Goal: Check status: Check status

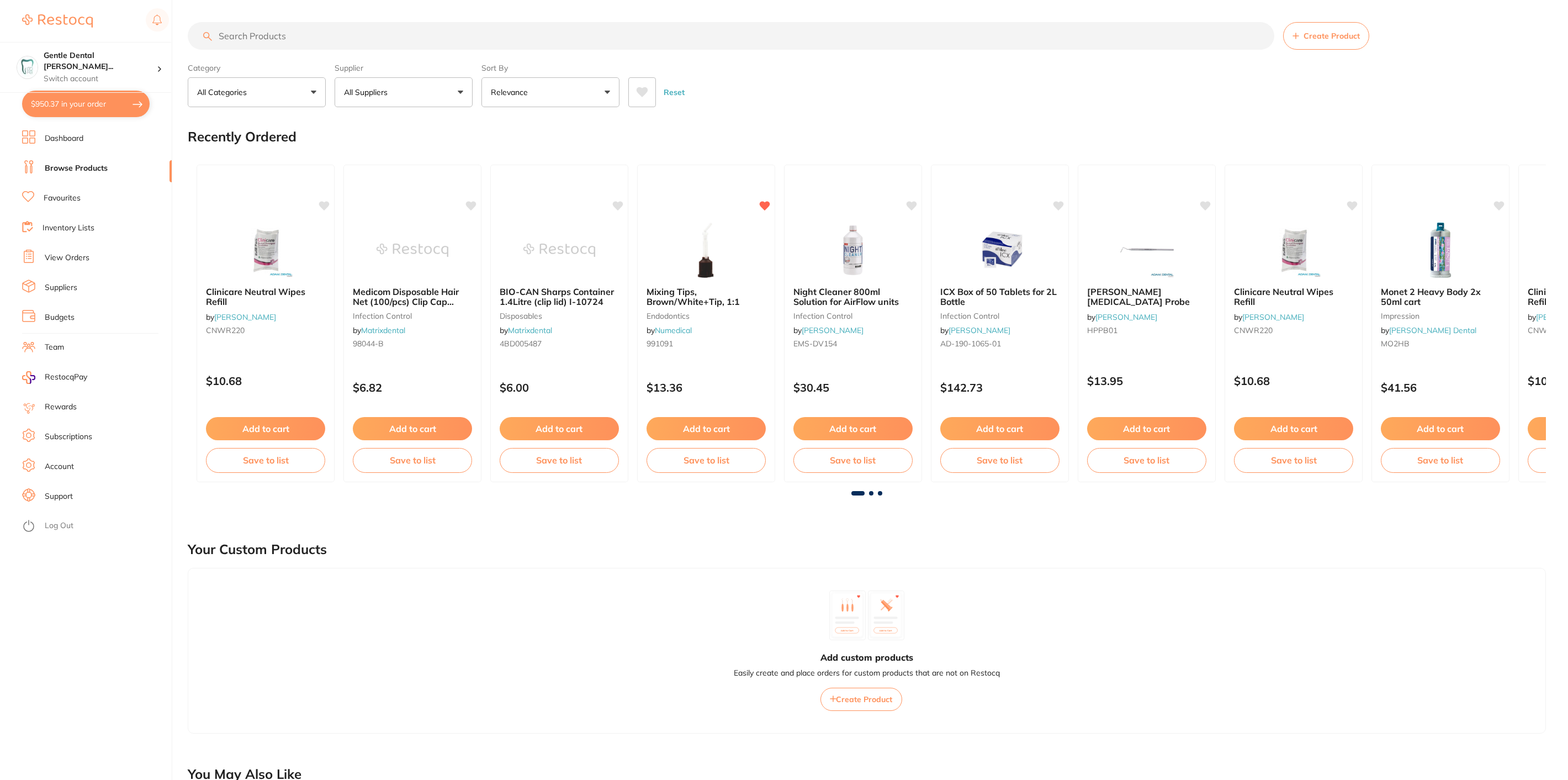
click at [85, 102] on button "$950.37 in your order" at bounding box center [85, 104] width 128 height 26
checkbox input "true"
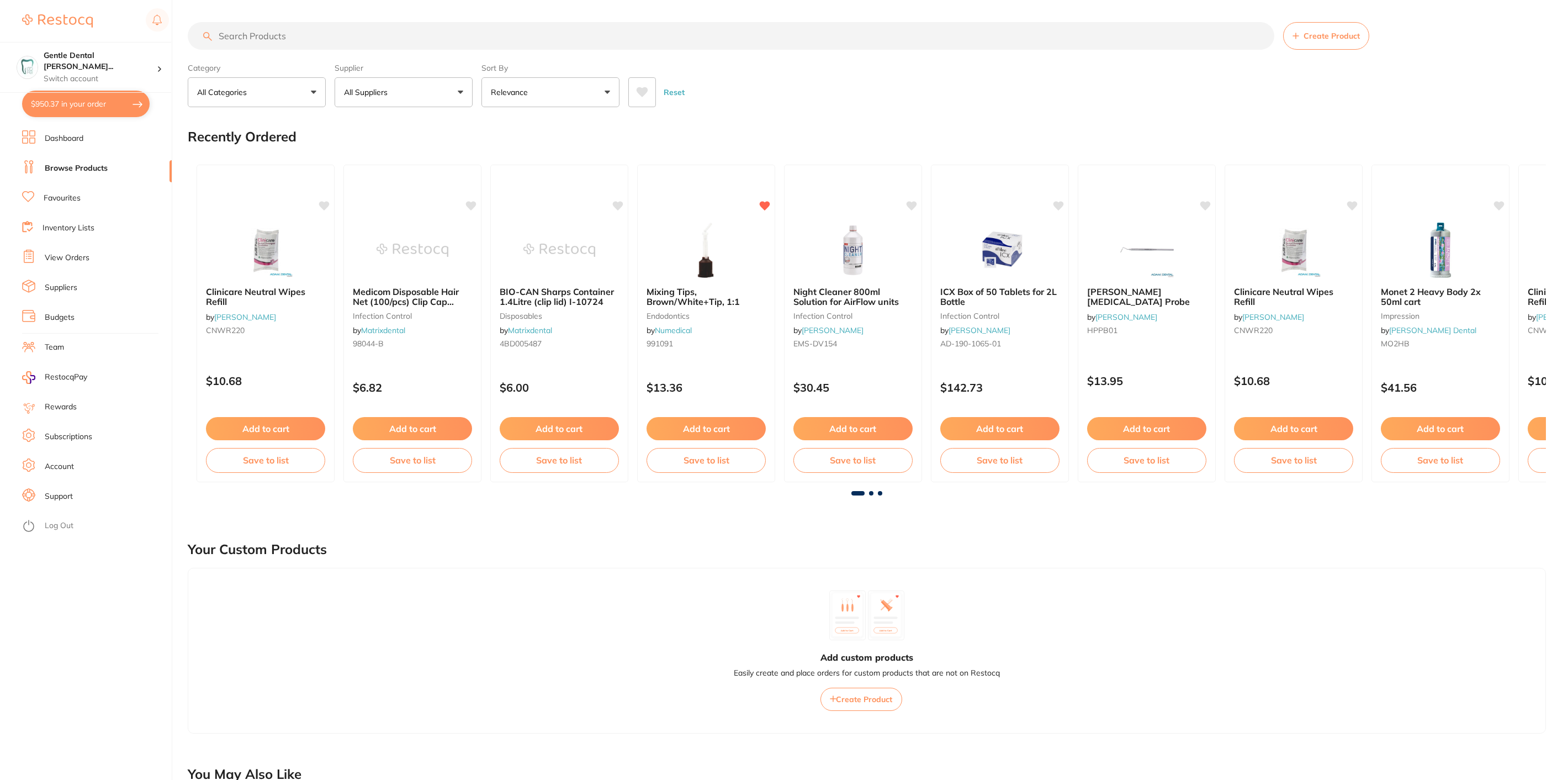
checkbox input "true"
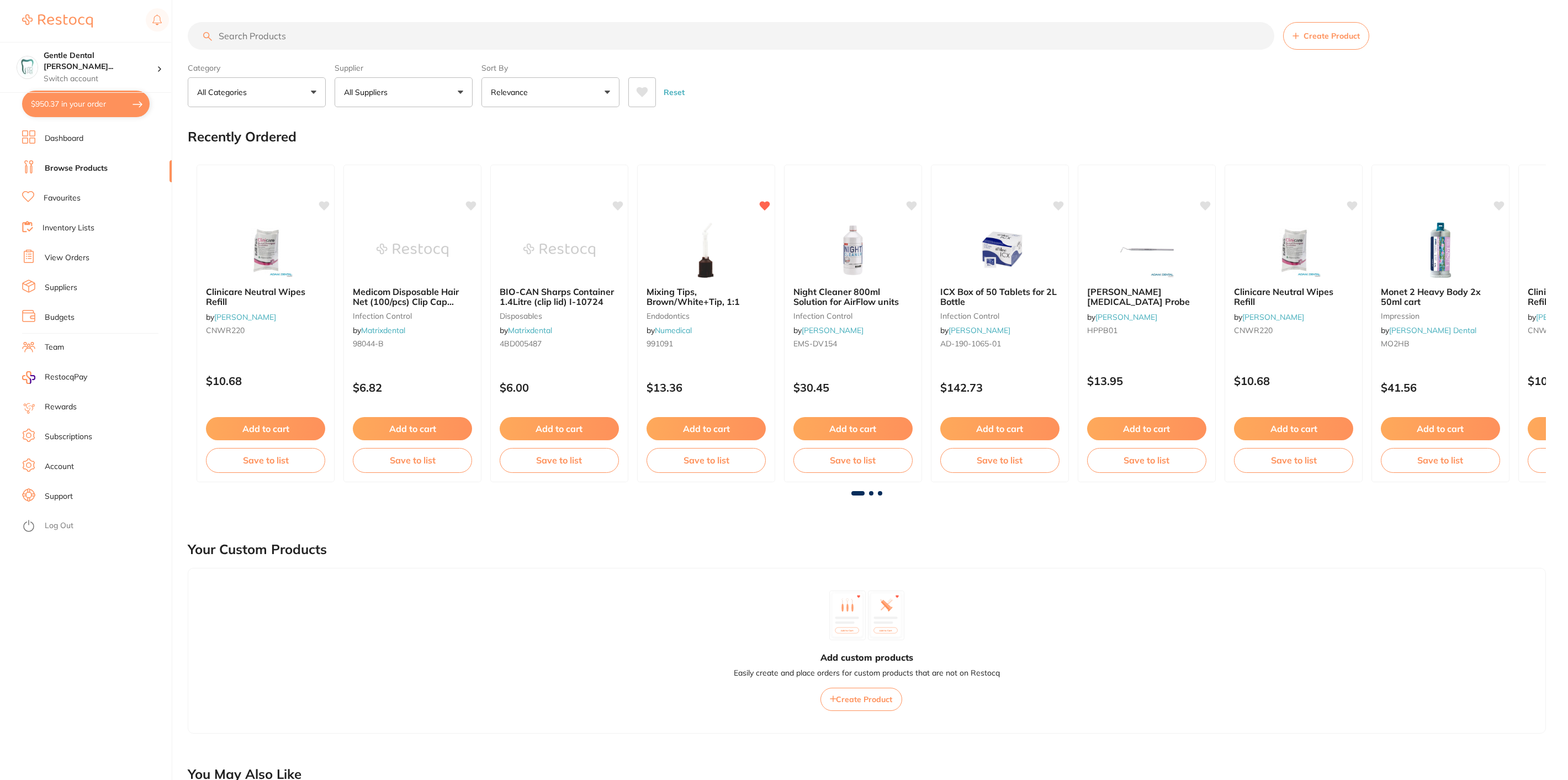
checkbox input "true"
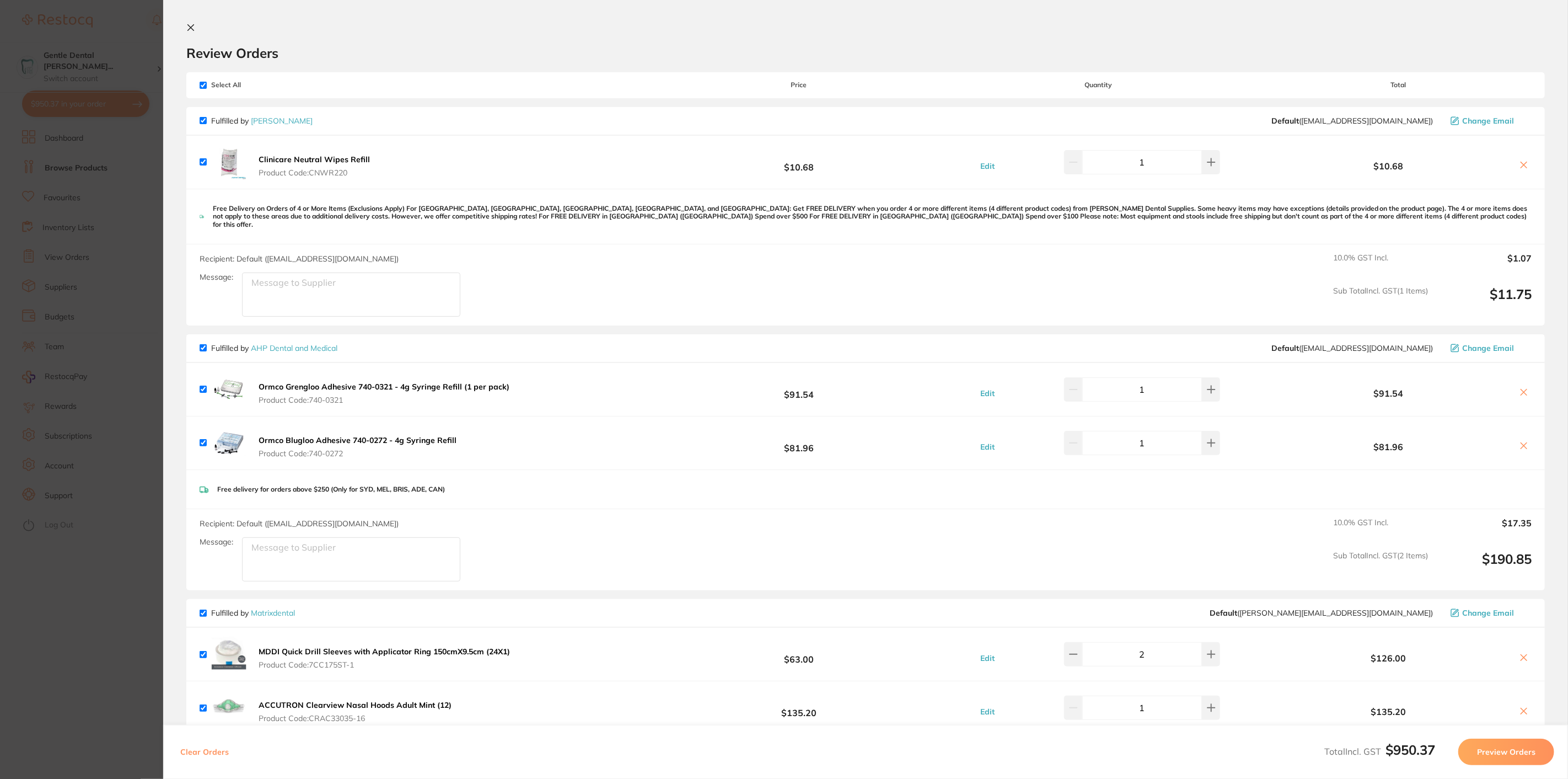
click at [1521, 166] on icon at bounding box center [1523, 164] width 9 height 9
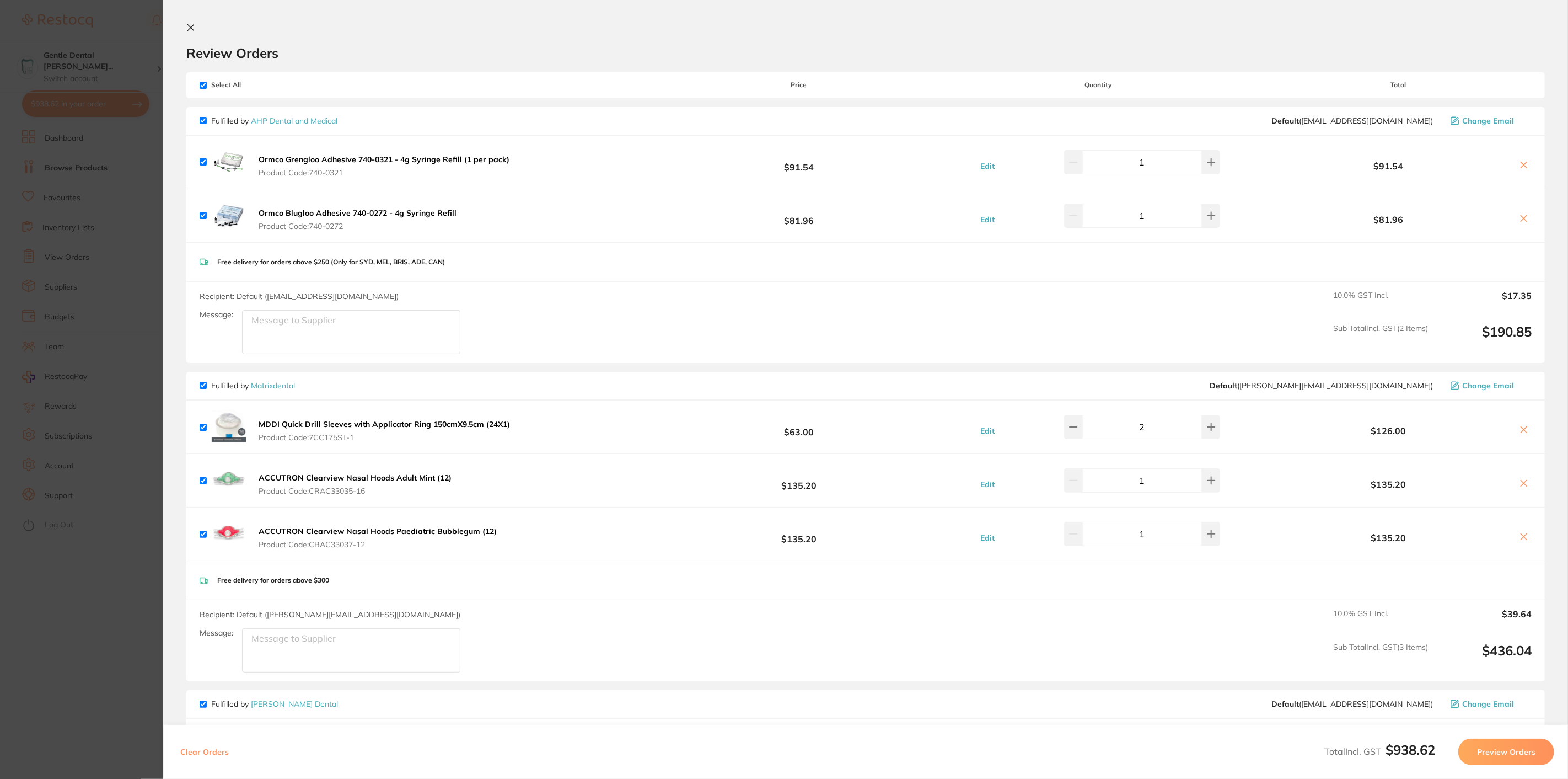
click at [1521, 166] on icon at bounding box center [1523, 164] width 9 height 9
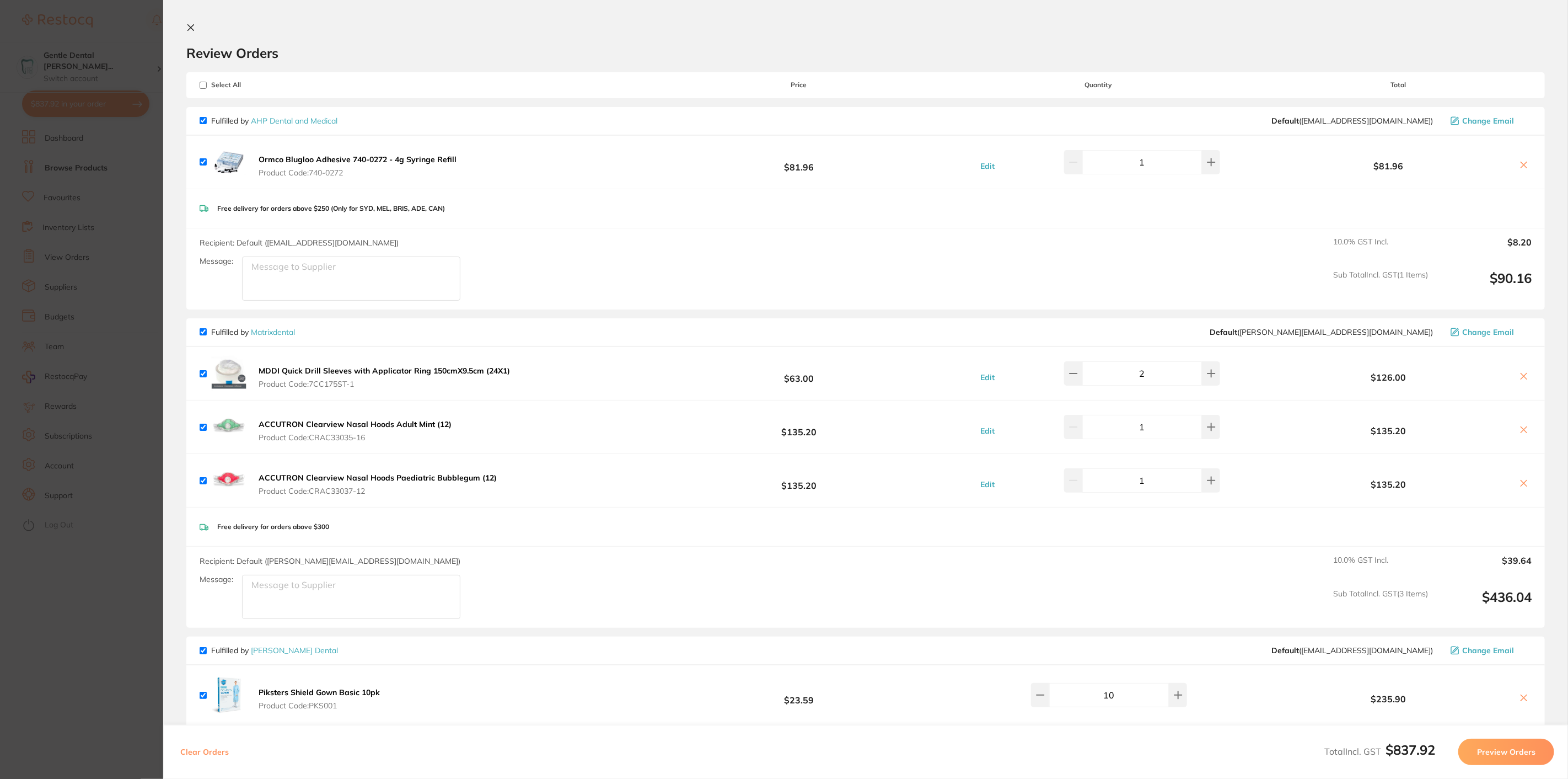
click at [1521, 166] on icon at bounding box center [1523, 164] width 9 height 9
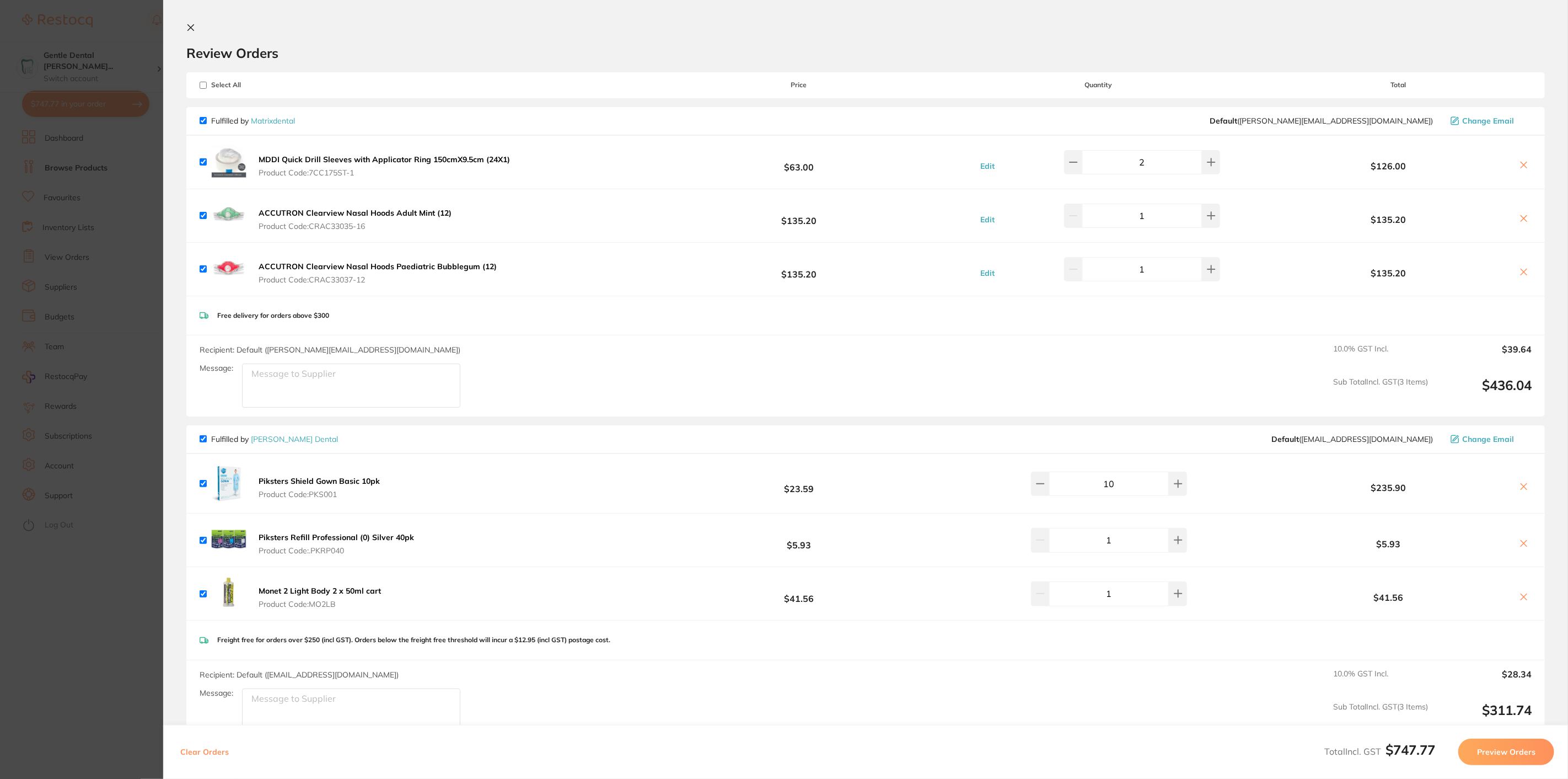
click at [1521, 166] on icon at bounding box center [1523, 164] width 9 height 9
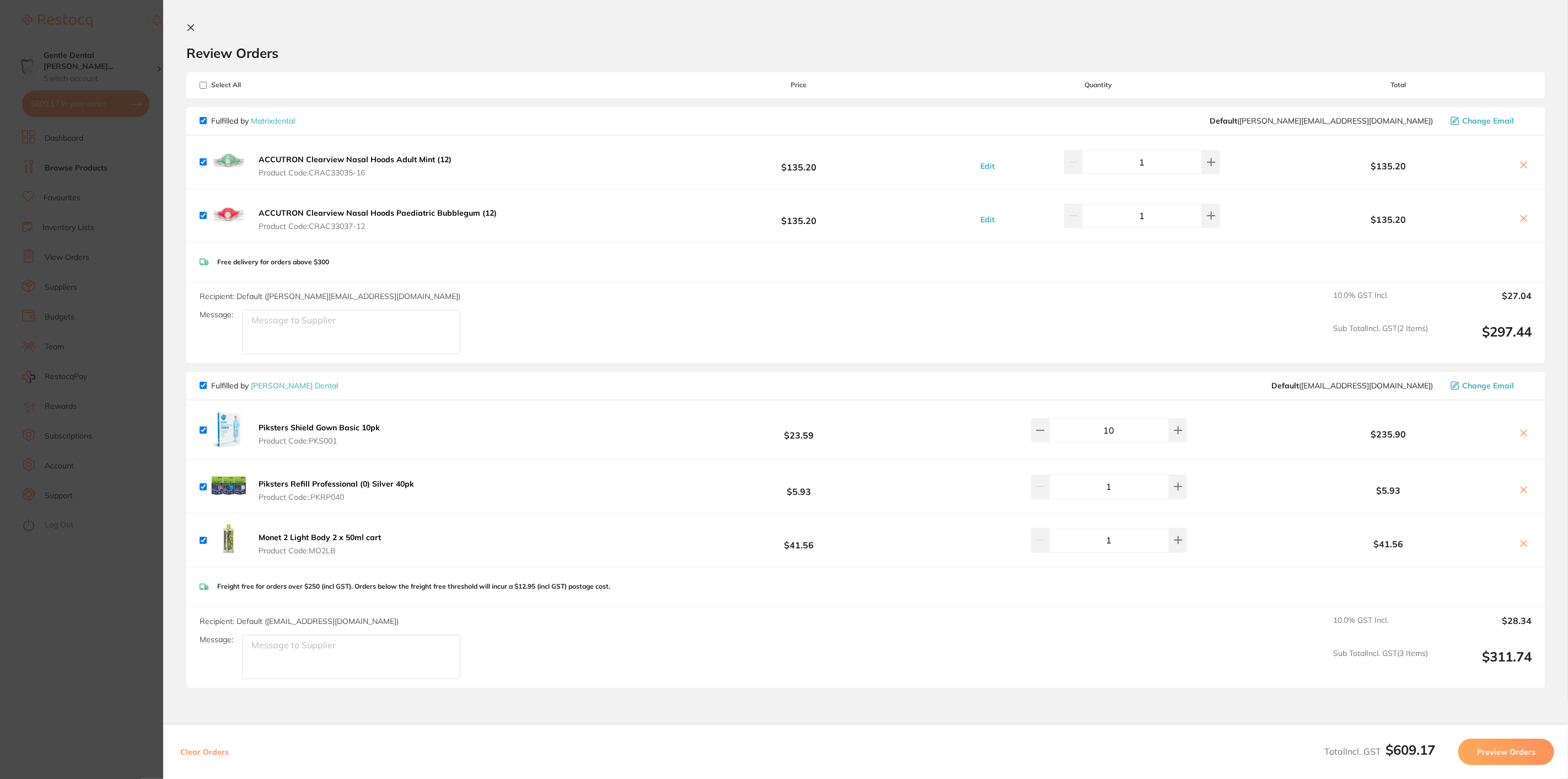
click at [1521, 166] on icon at bounding box center [1523, 164] width 9 height 9
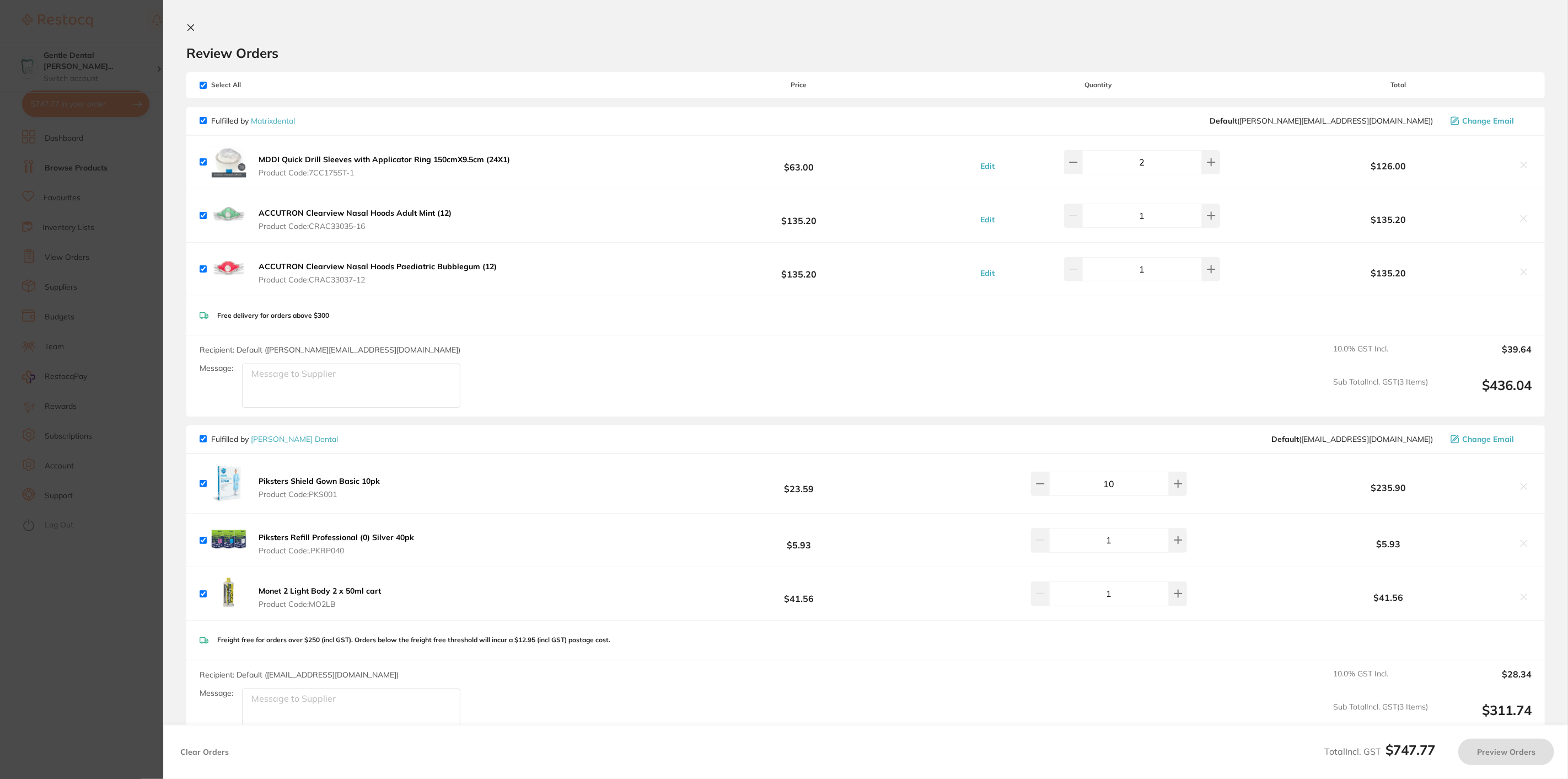
click at [1521, 166] on icon at bounding box center [1524, 165] width 6 height 6
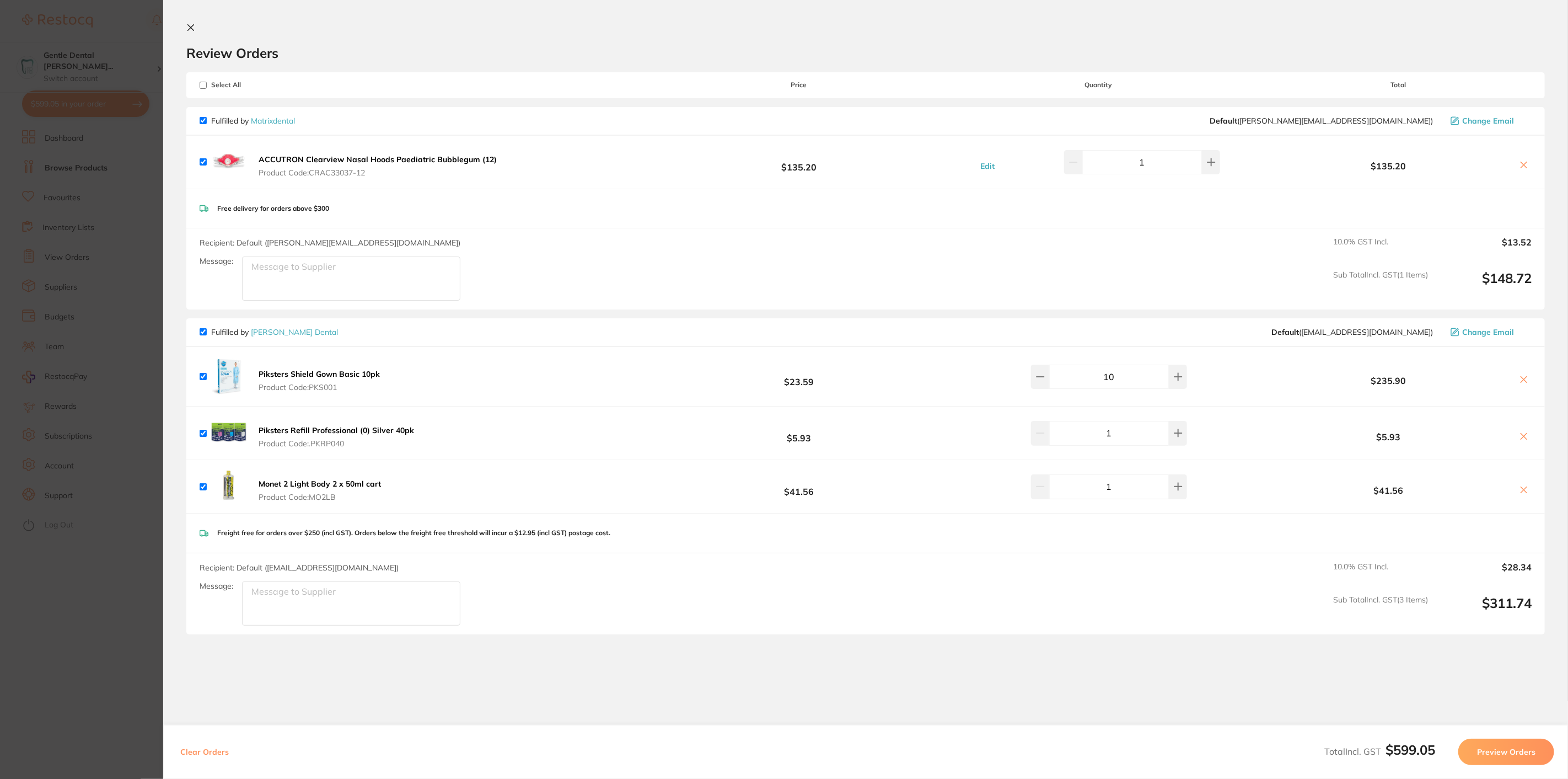
click at [1521, 166] on icon at bounding box center [1524, 165] width 6 height 6
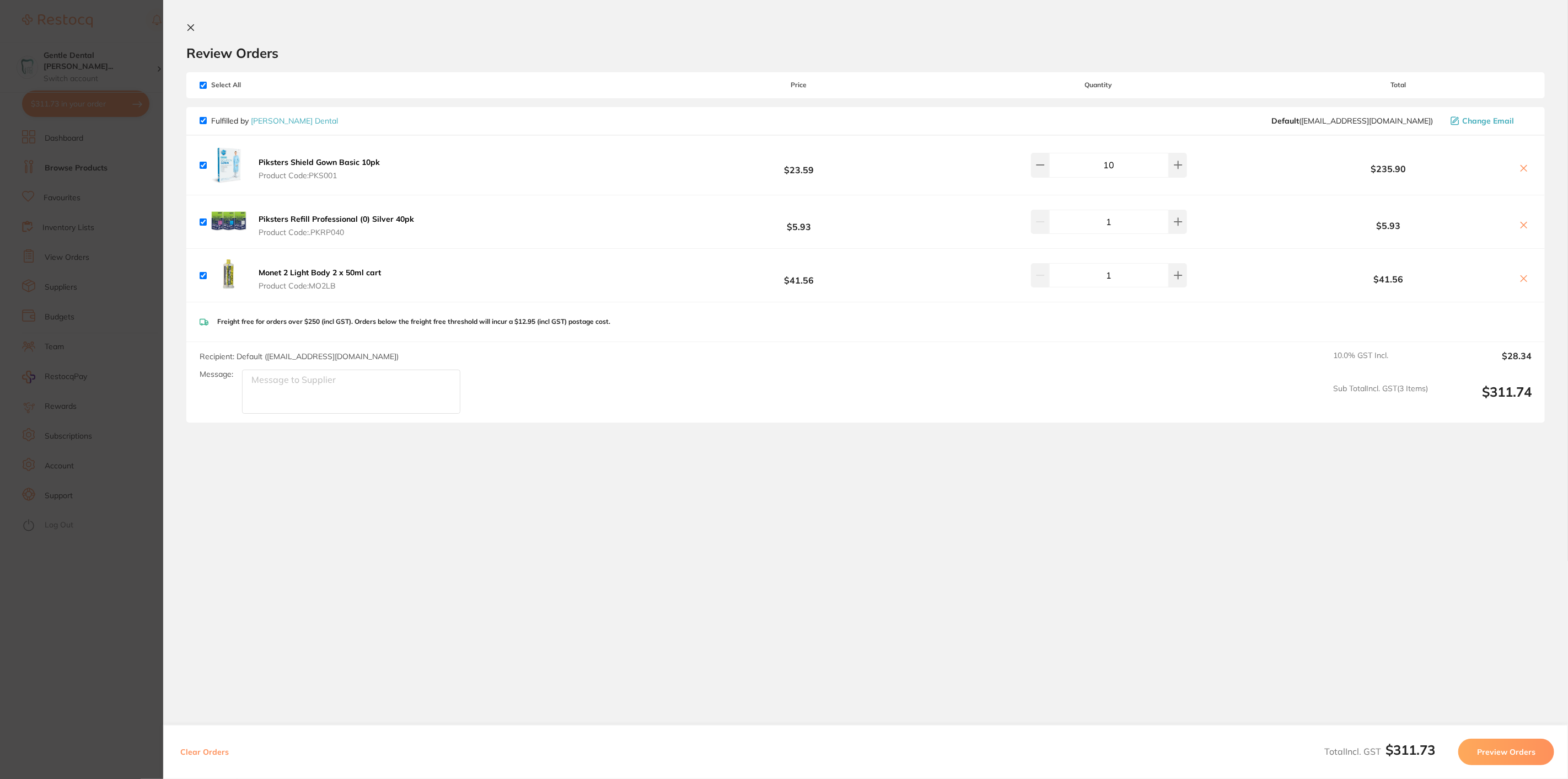
click at [1517, 171] on button at bounding box center [1524, 169] width 15 height 12
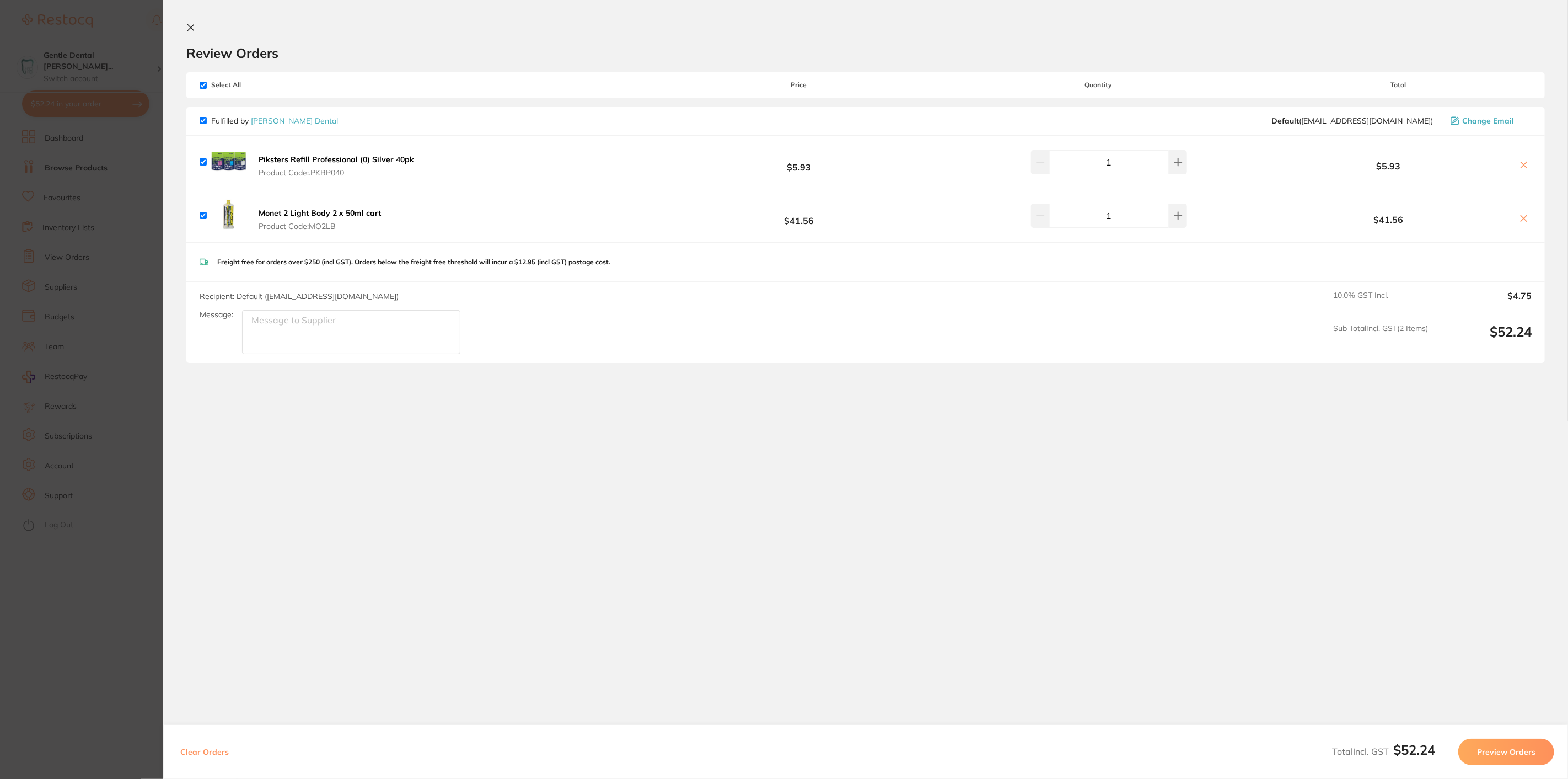
click at [1519, 168] on icon at bounding box center [1523, 164] width 9 height 9
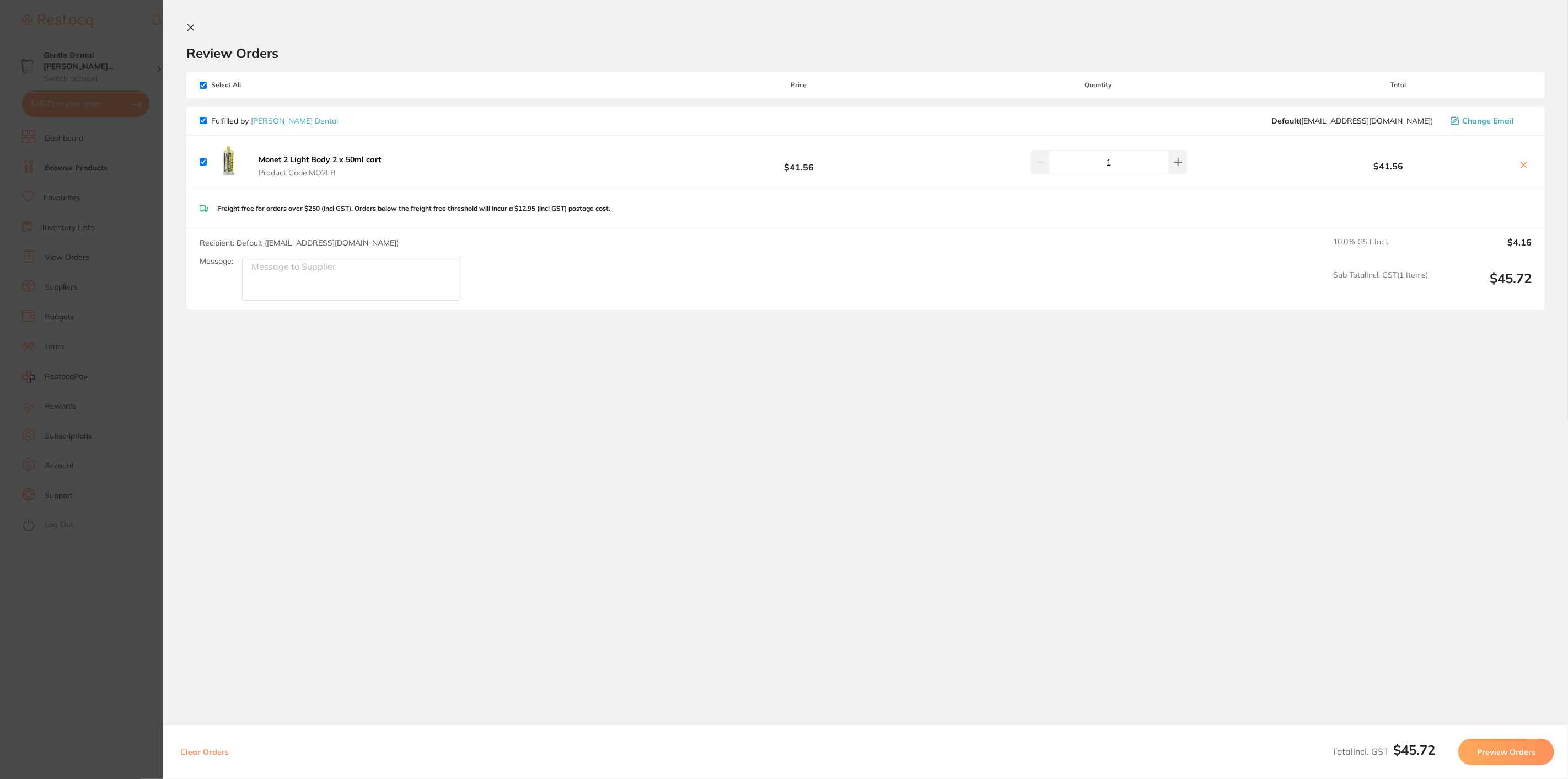
click at [1524, 169] on icon at bounding box center [1523, 164] width 9 height 9
checkbox input "false"
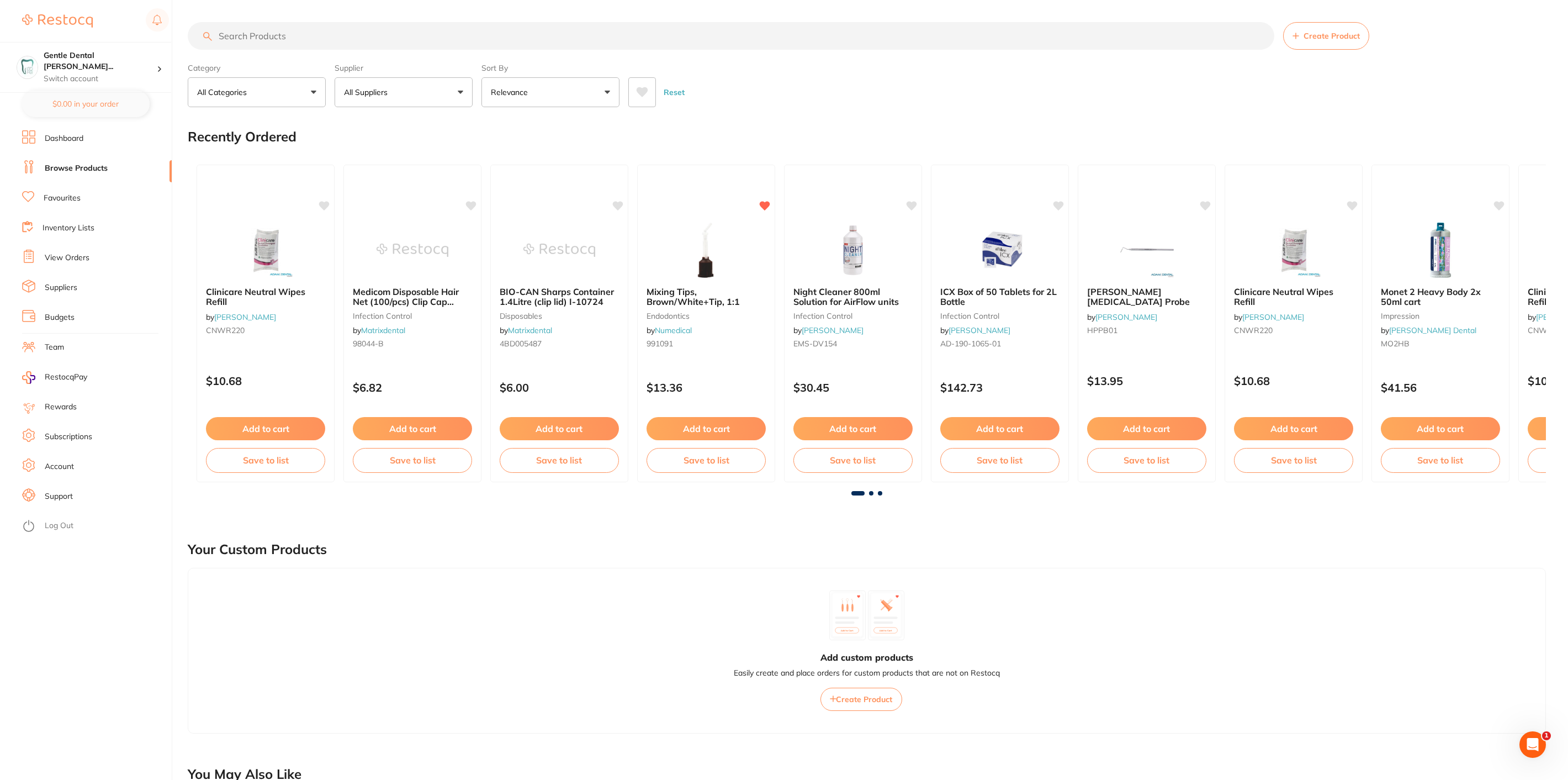
click at [324, 45] on input "search" at bounding box center [731, 36] width 1087 height 28
click at [60, 257] on link "View Orders" at bounding box center [67, 258] width 45 height 11
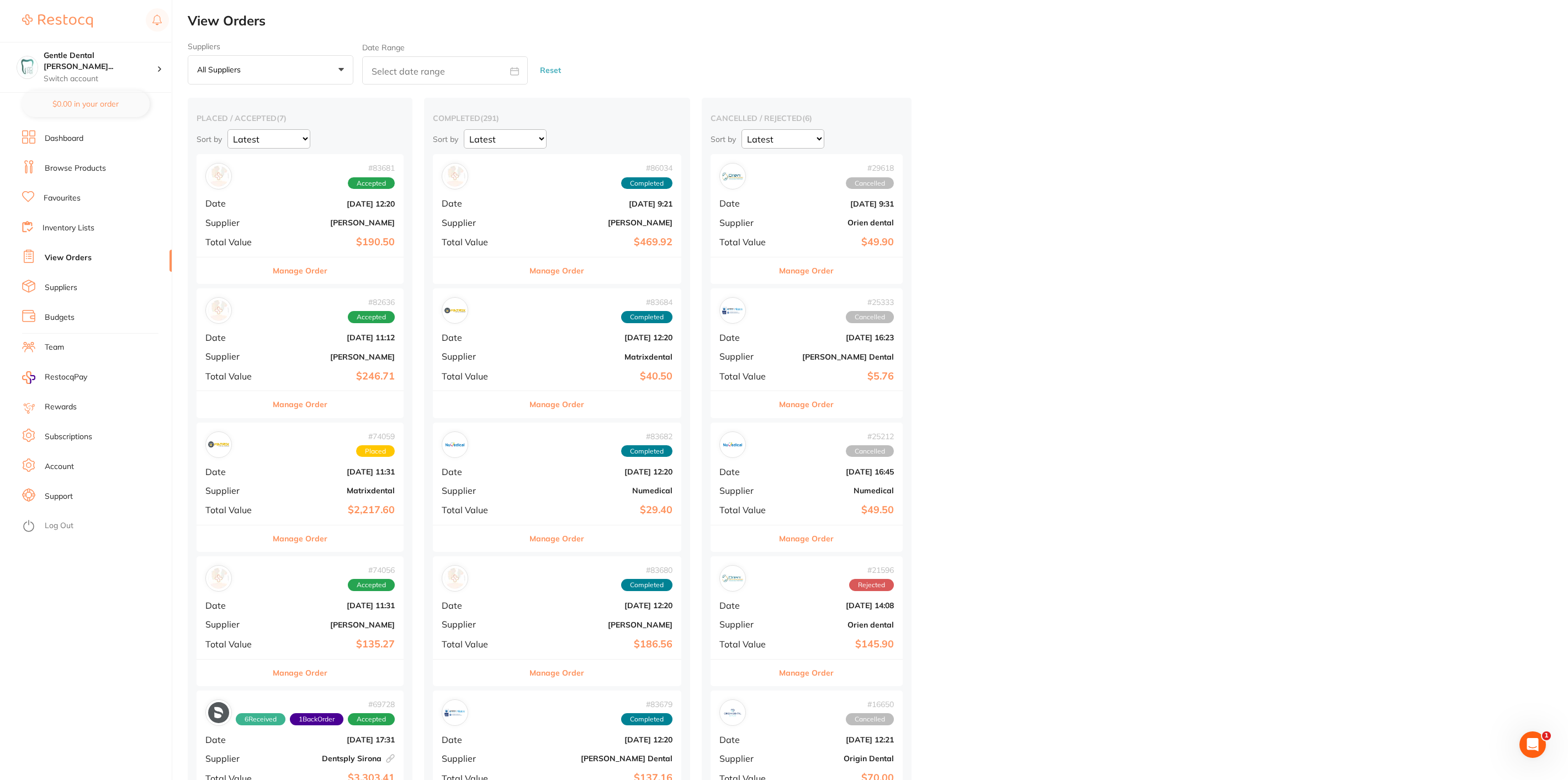
click at [291, 269] on button "Manage Order" at bounding box center [300, 271] width 55 height 26
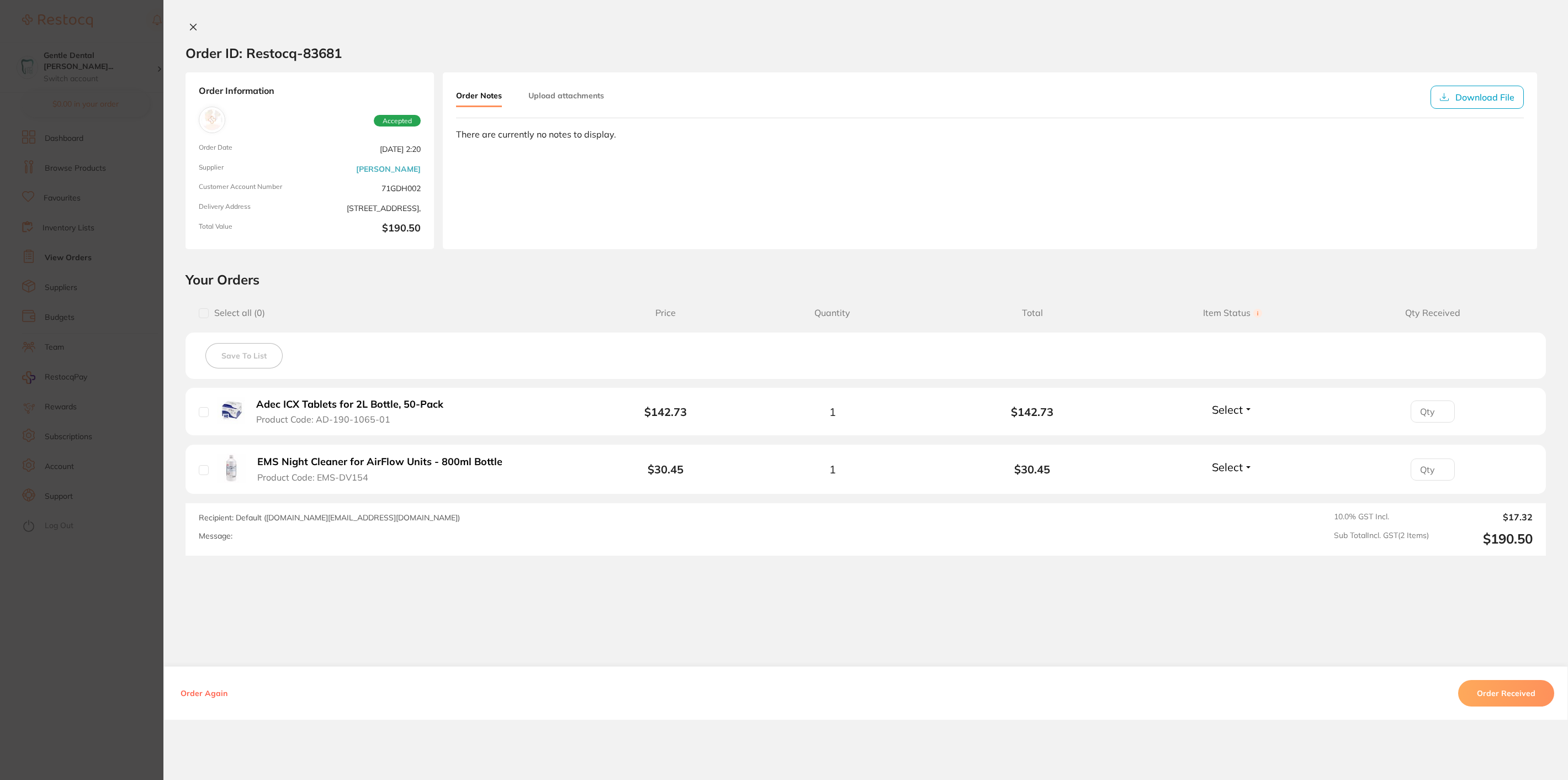
click at [1506, 701] on button "Order Received" at bounding box center [1506, 693] width 96 height 26
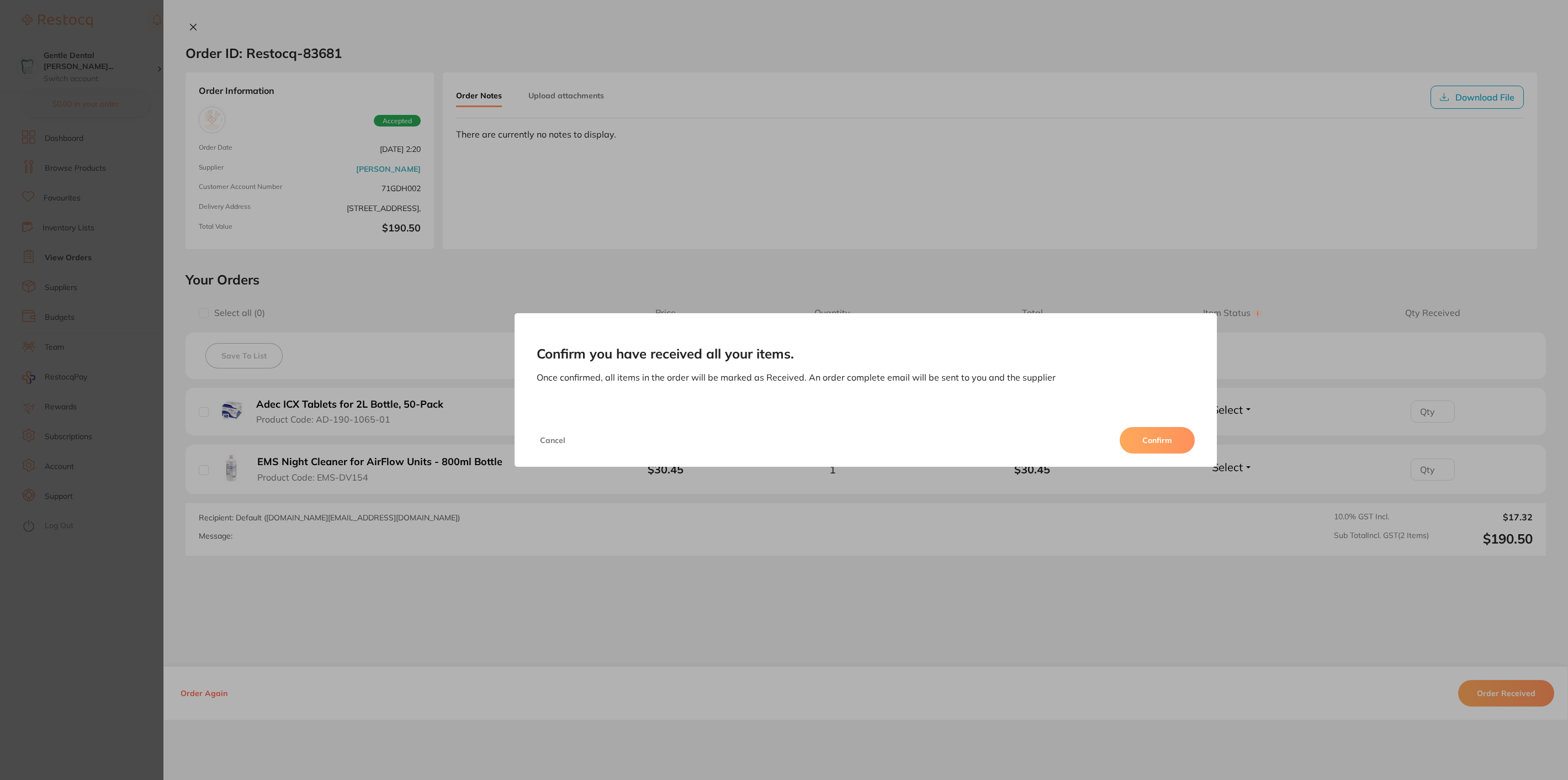
click at [1125, 440] on button "Confirm" at bounding box center [1157, 440] width 75 height 26
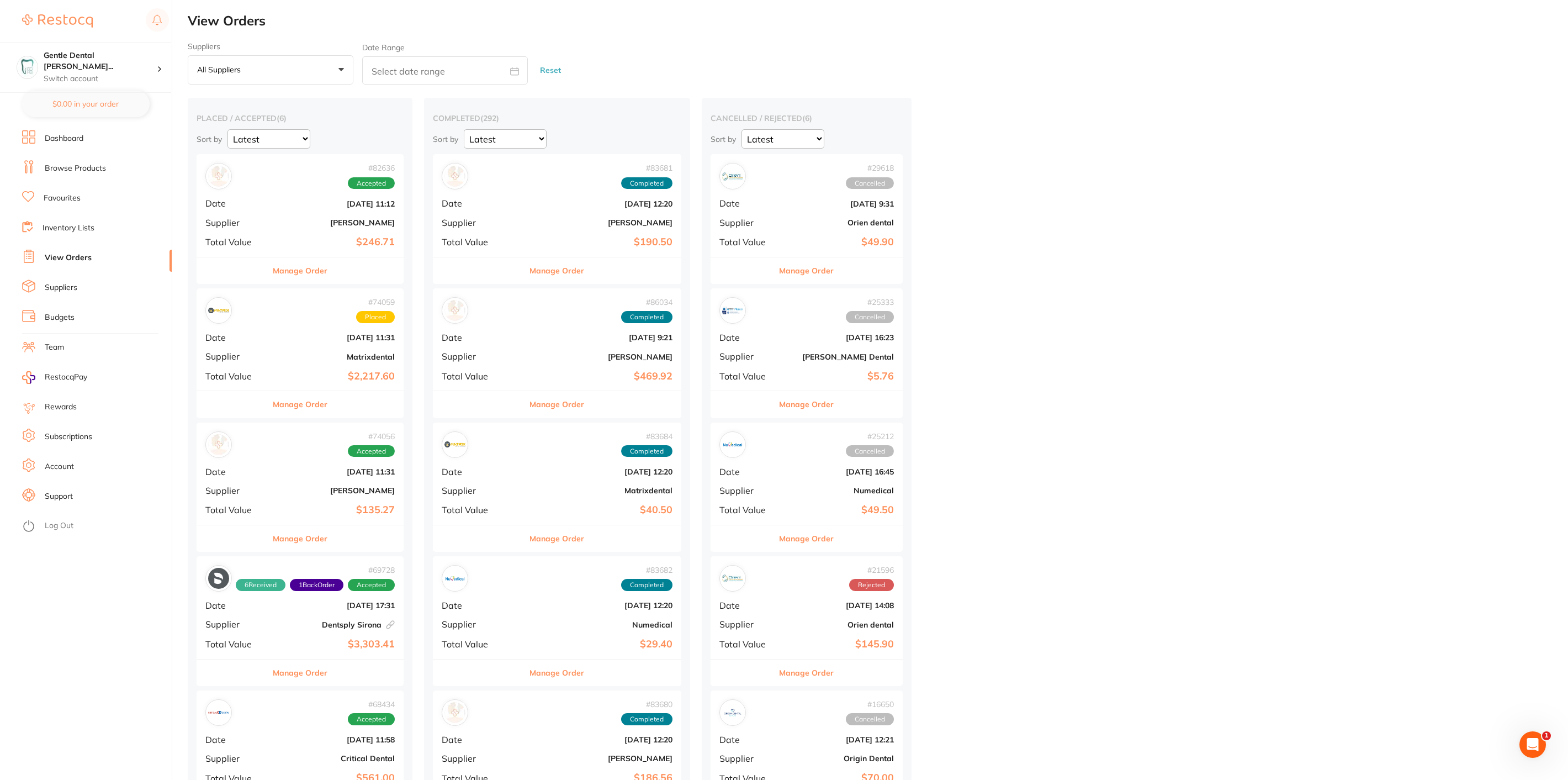
click at [293, 271] on button "Manage Order" at bounding box center [300, 271] width 55 height 26
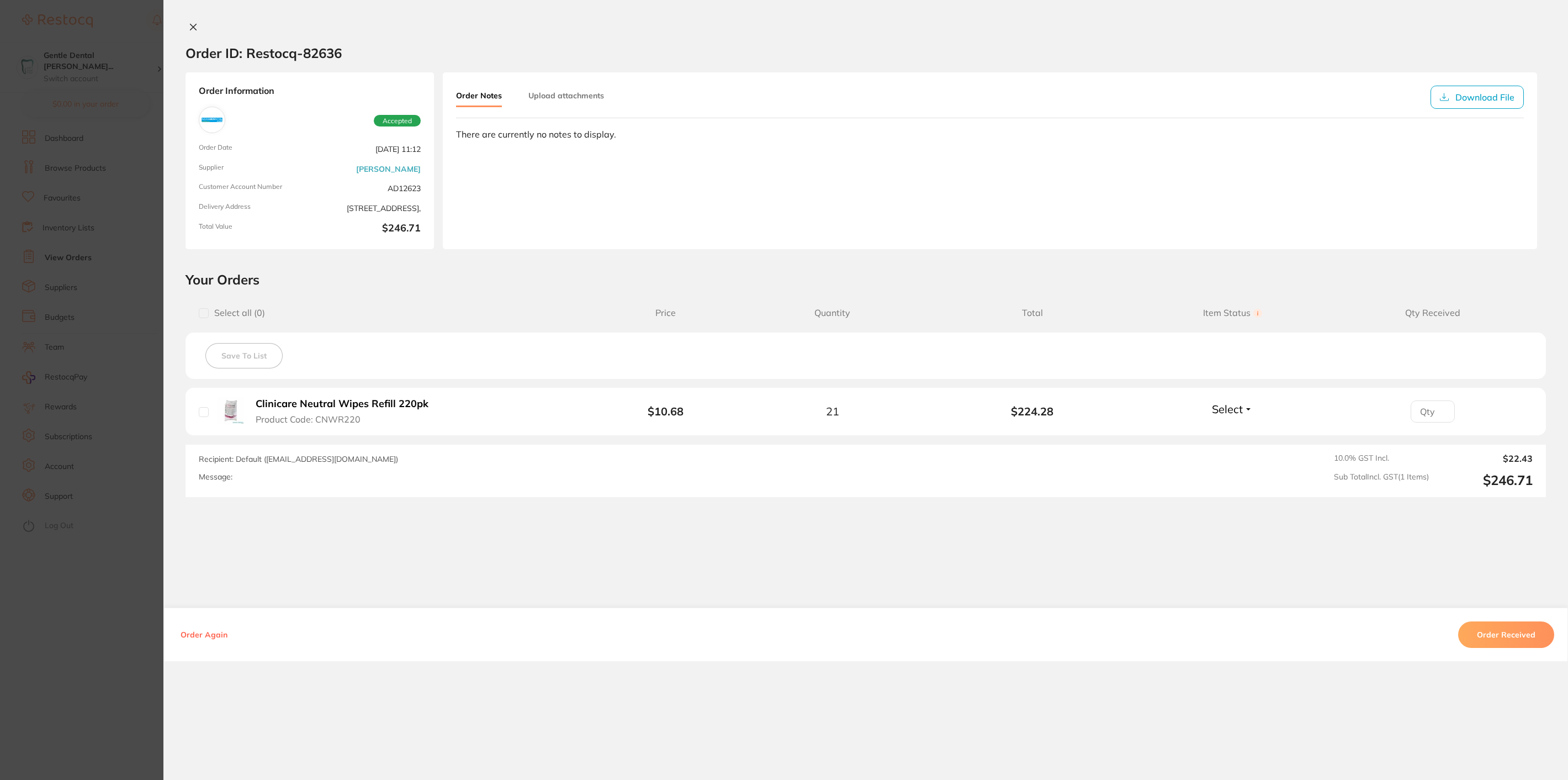
click at [1526, 629] on button "Order Received" at bounding box center [1506, 634] width 96 height 26
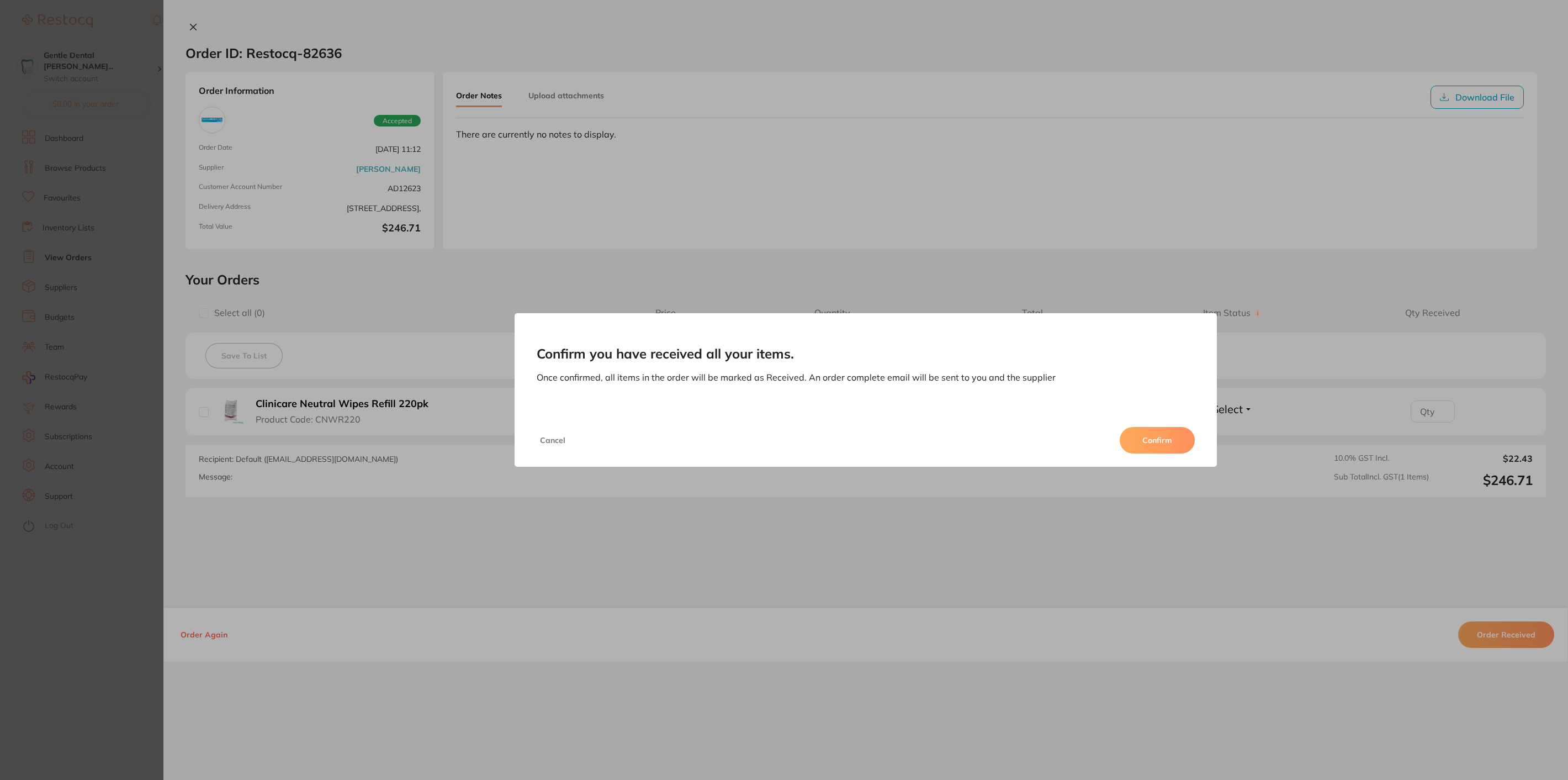
click at [1154, 447] on button "Confirm" at bounding box center [1157, 440] width 75 height 26
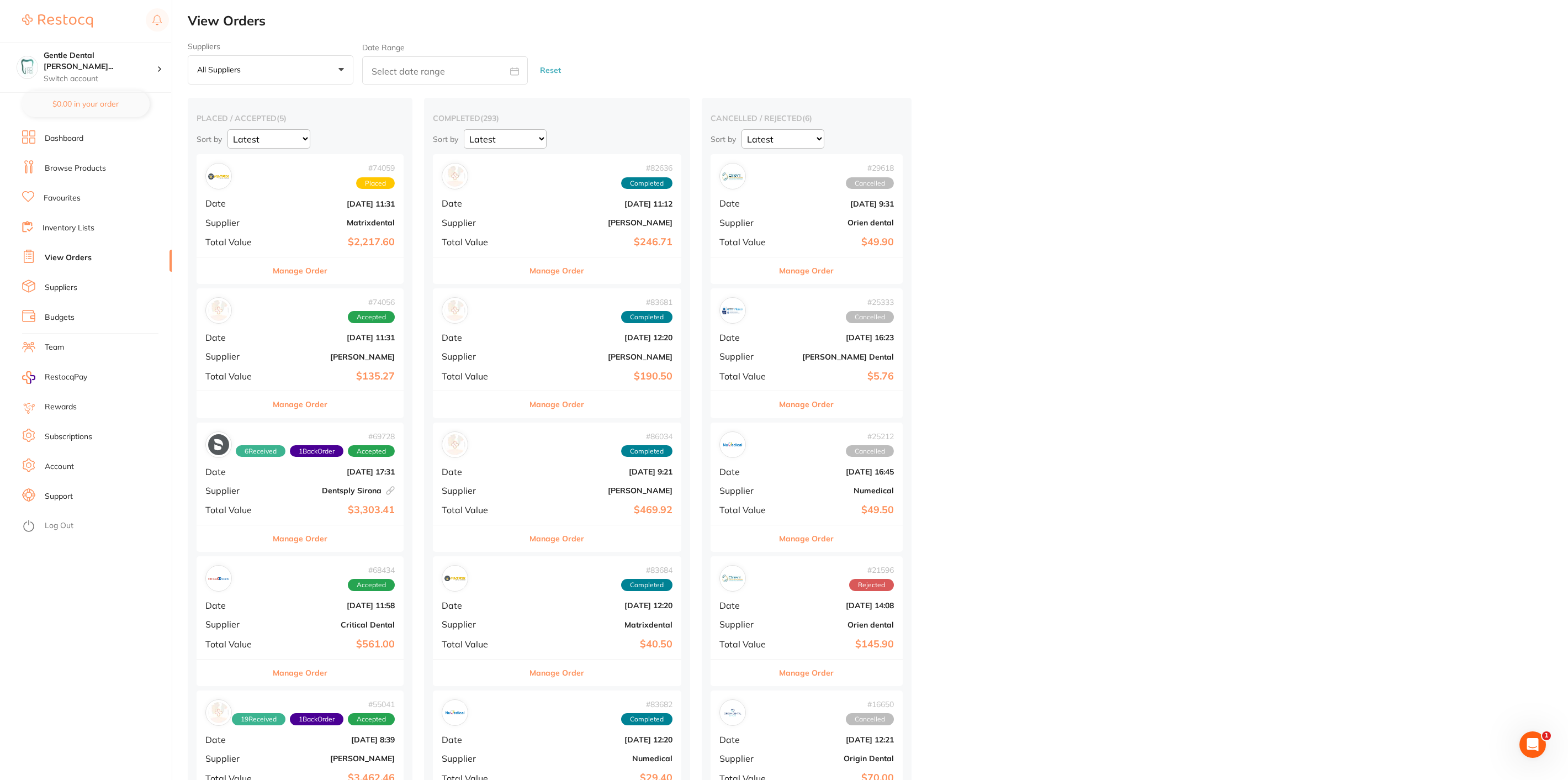
click at [323, 266] on button "Manage Order" at bounding box center [300, 271] width 55 height 26
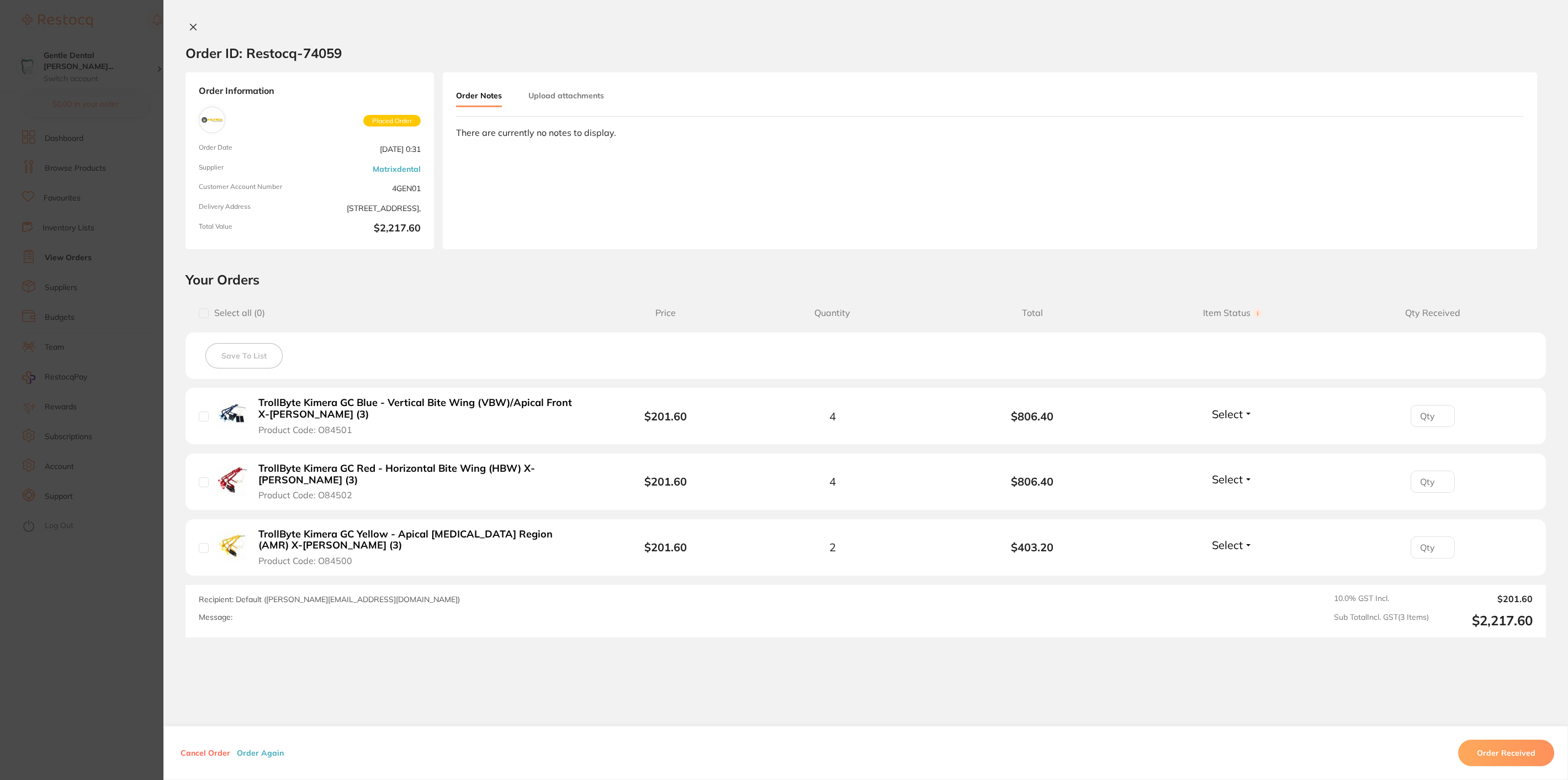
click at [188, 754] on button "Cancel Order" at bounding box center [205, 752] width 57 height 10
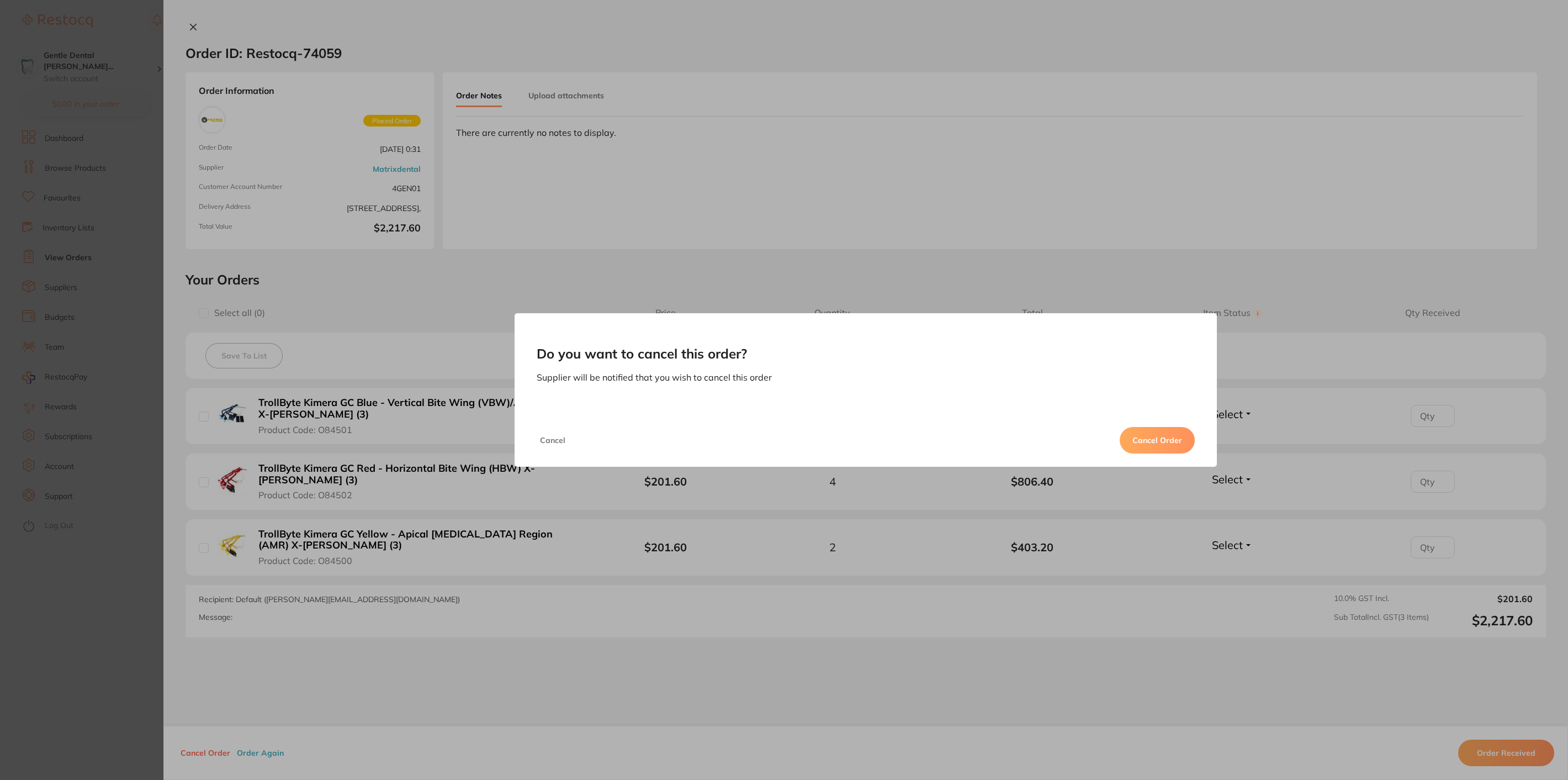
click at [1173, 443] on button "Cancel Order" at bounding box center [1157, 440] width 75 height 26
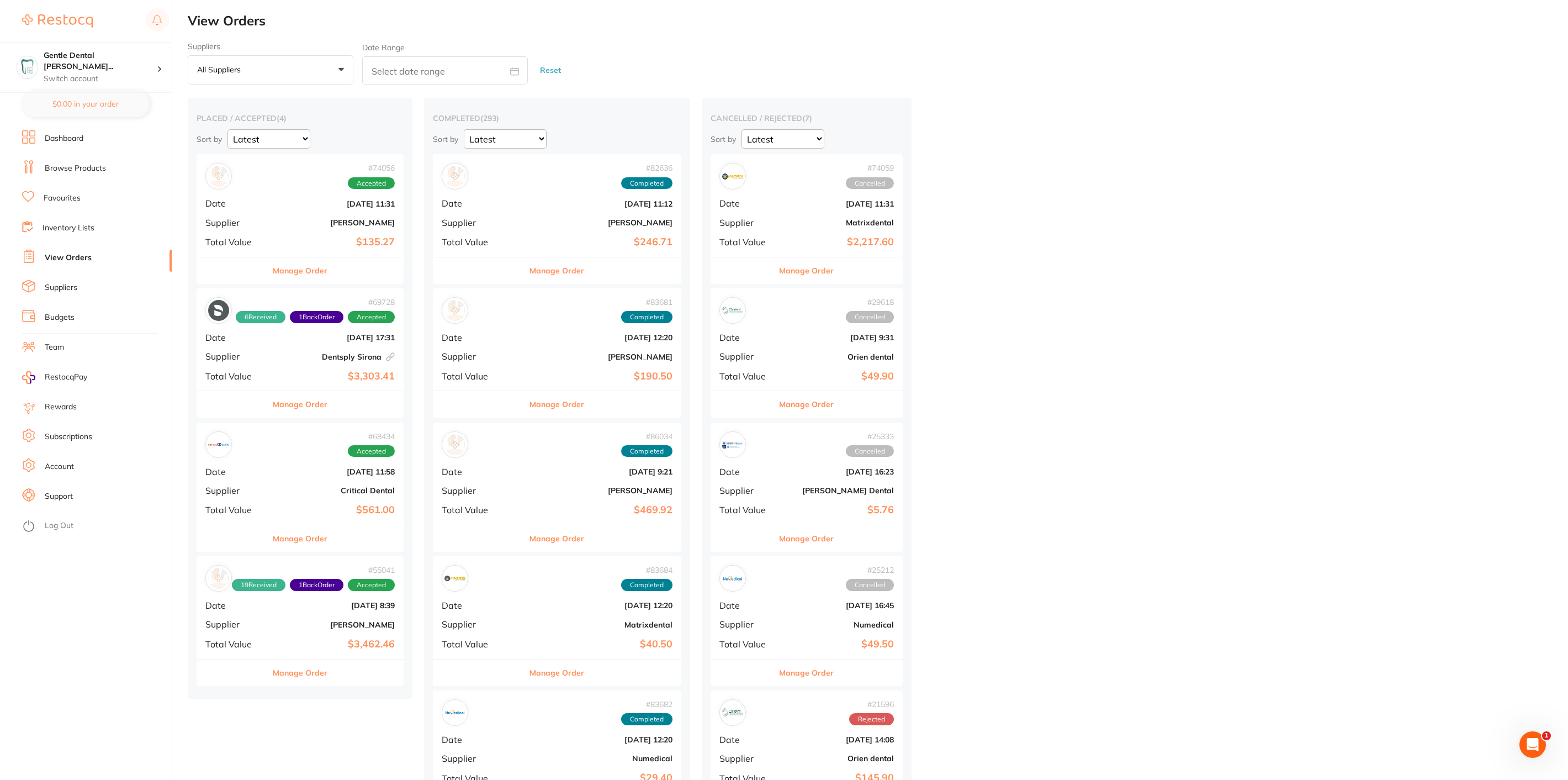
click at [290, 271] on button "Manage Order" at bounding box center [300, 271] width 55 height 26
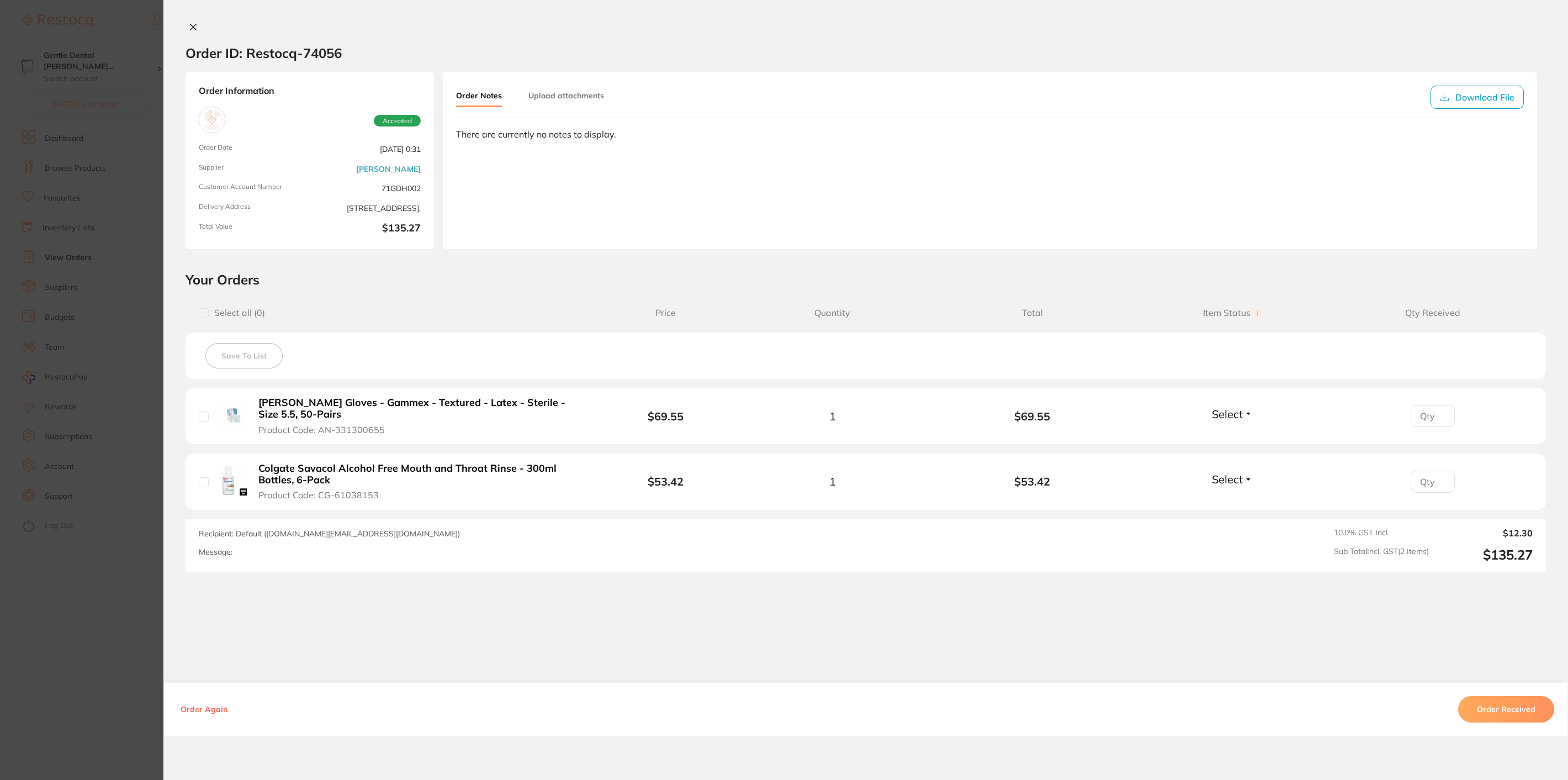
click at [1506, 700] on button "Order Received" at bounding box center [1506, 709] width 96 height 26
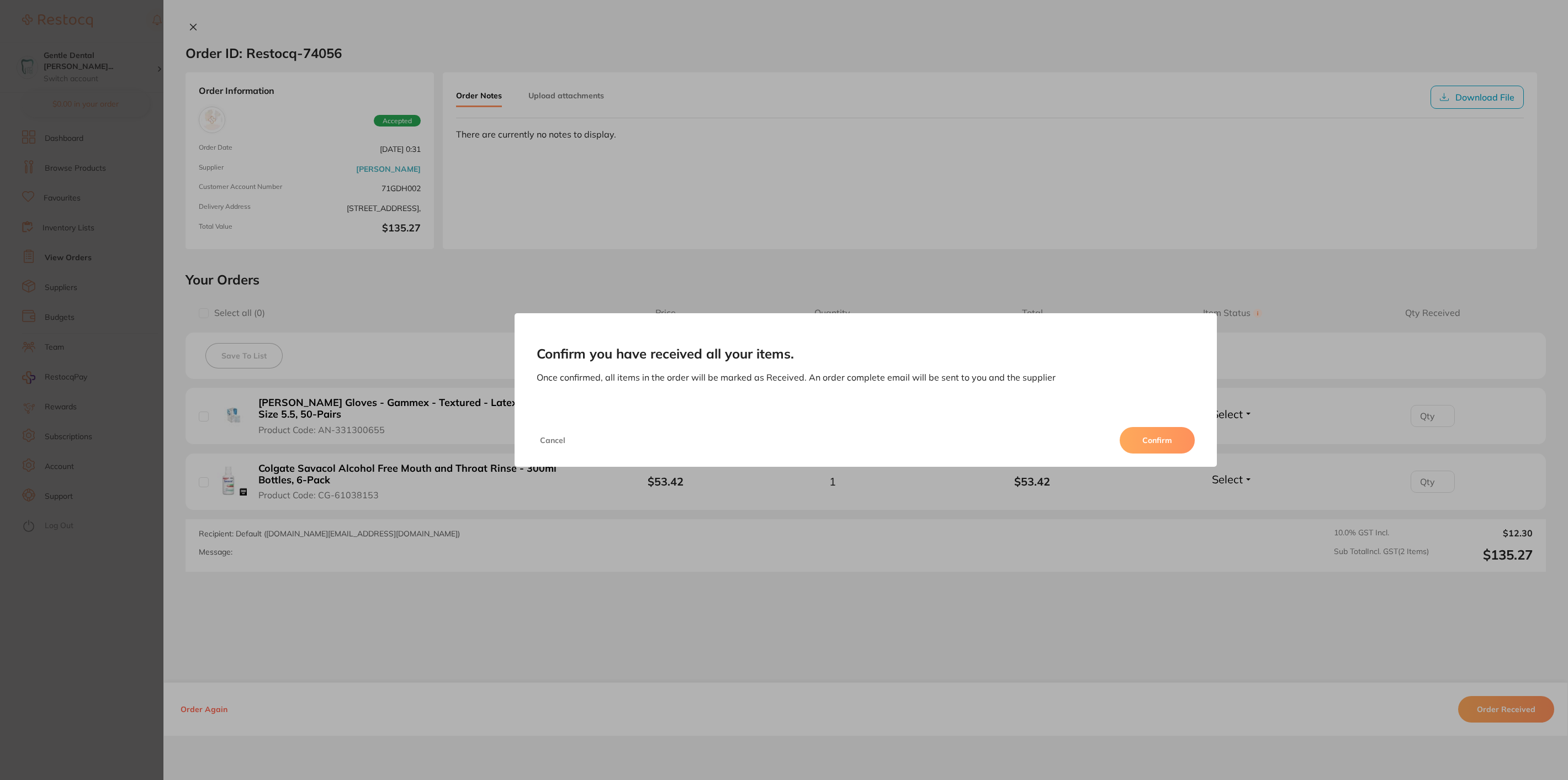
click at [1184, 444] on button "Confirm" at bounding box center [1157, 440] width 75 height 26
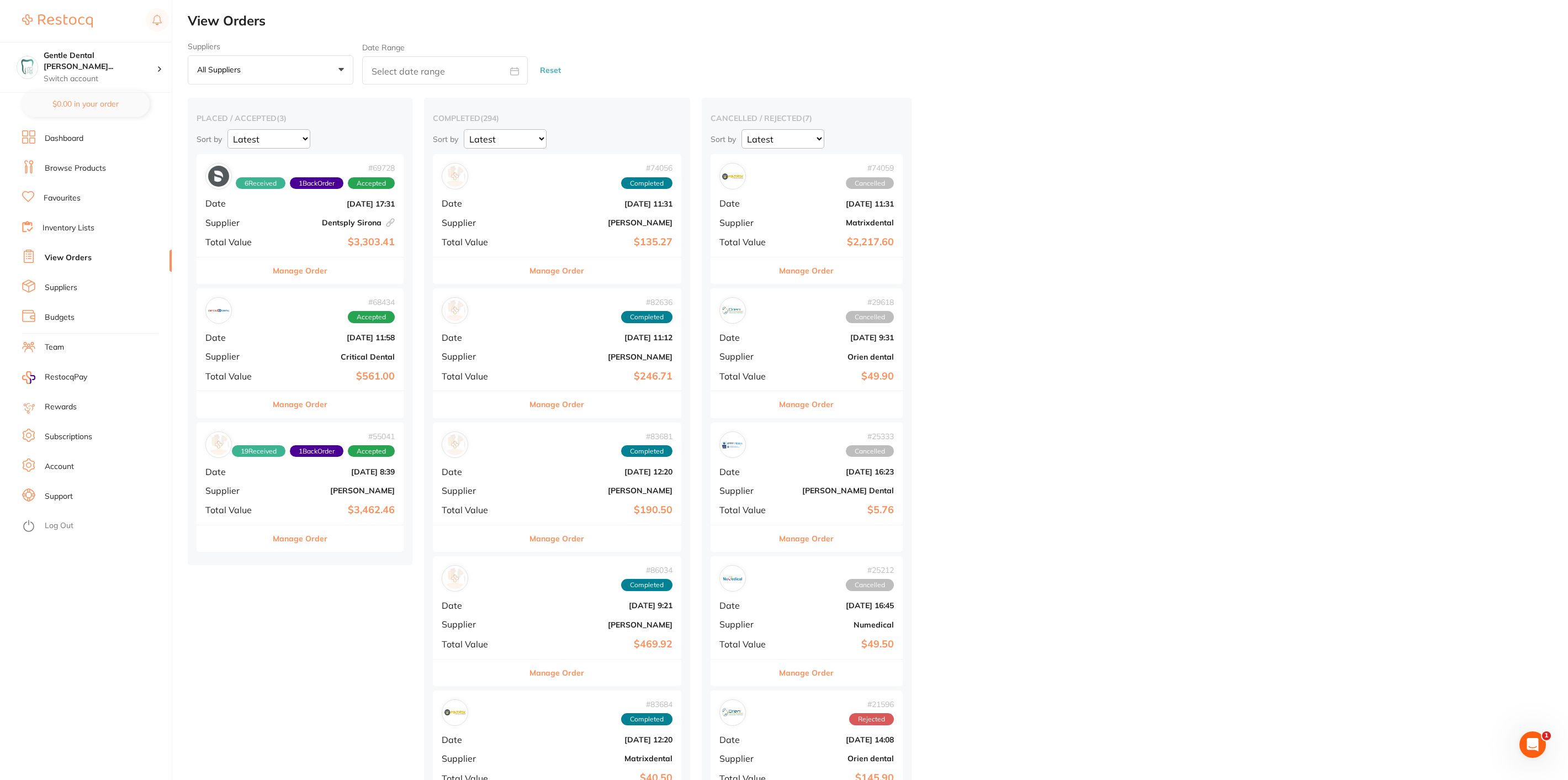
click at [313, 272] on button "Manage Order" at bounding box center [300, 271] width 55 height 26
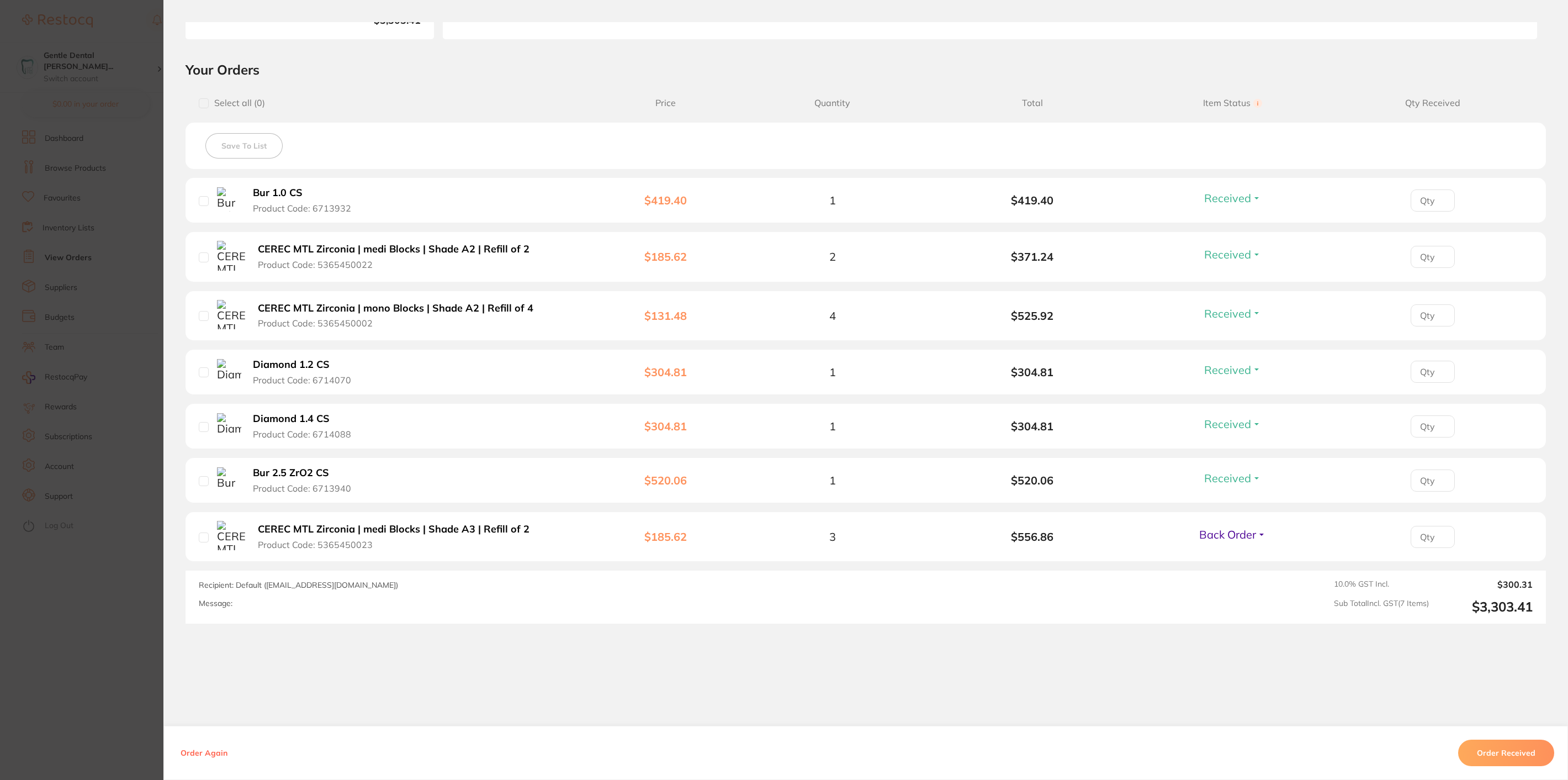
scroll to position [218, 0]
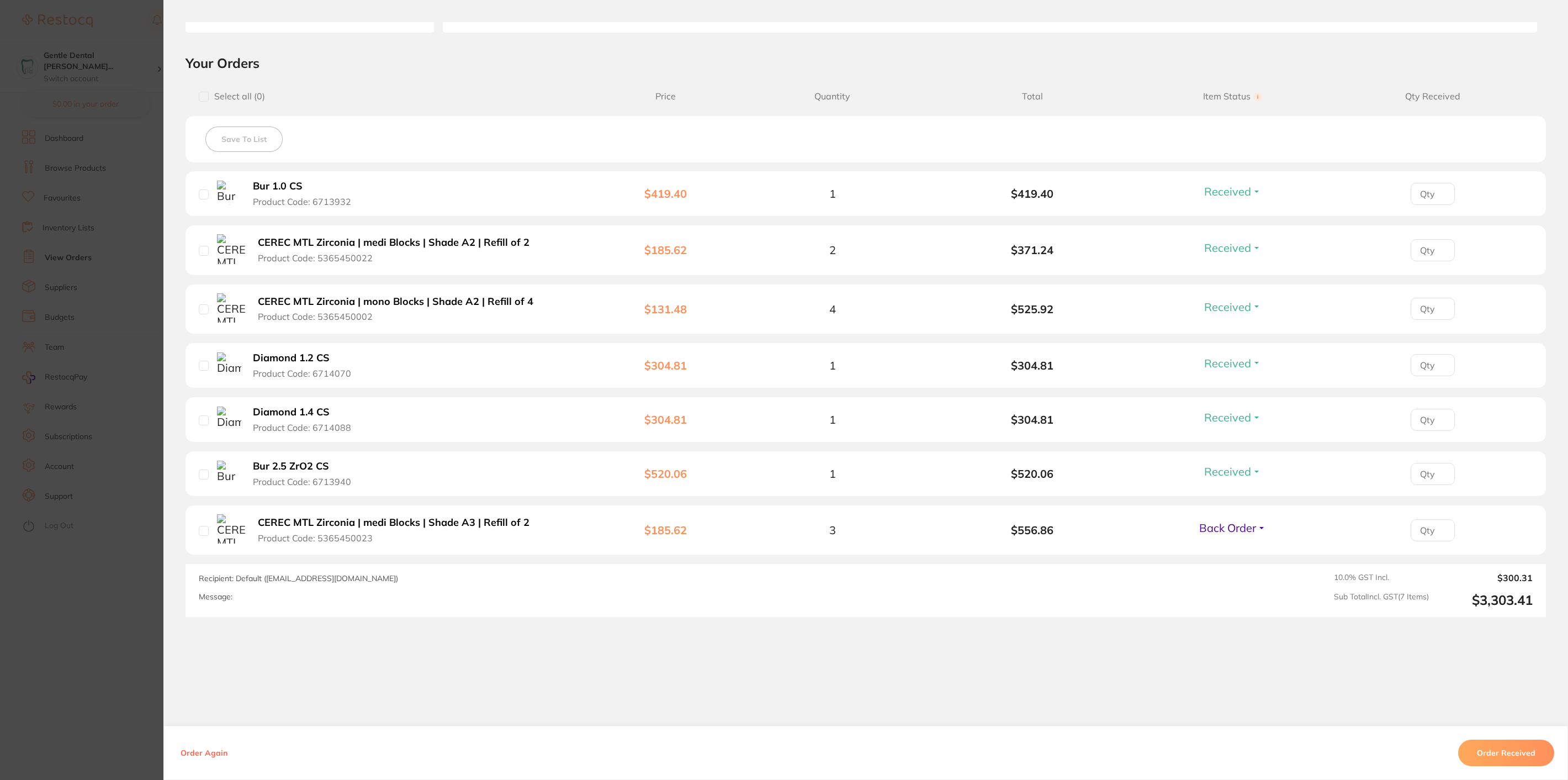
click at [1497, 747] on button "Order Received" at bounding box center [1506, 753] width 96 height 26
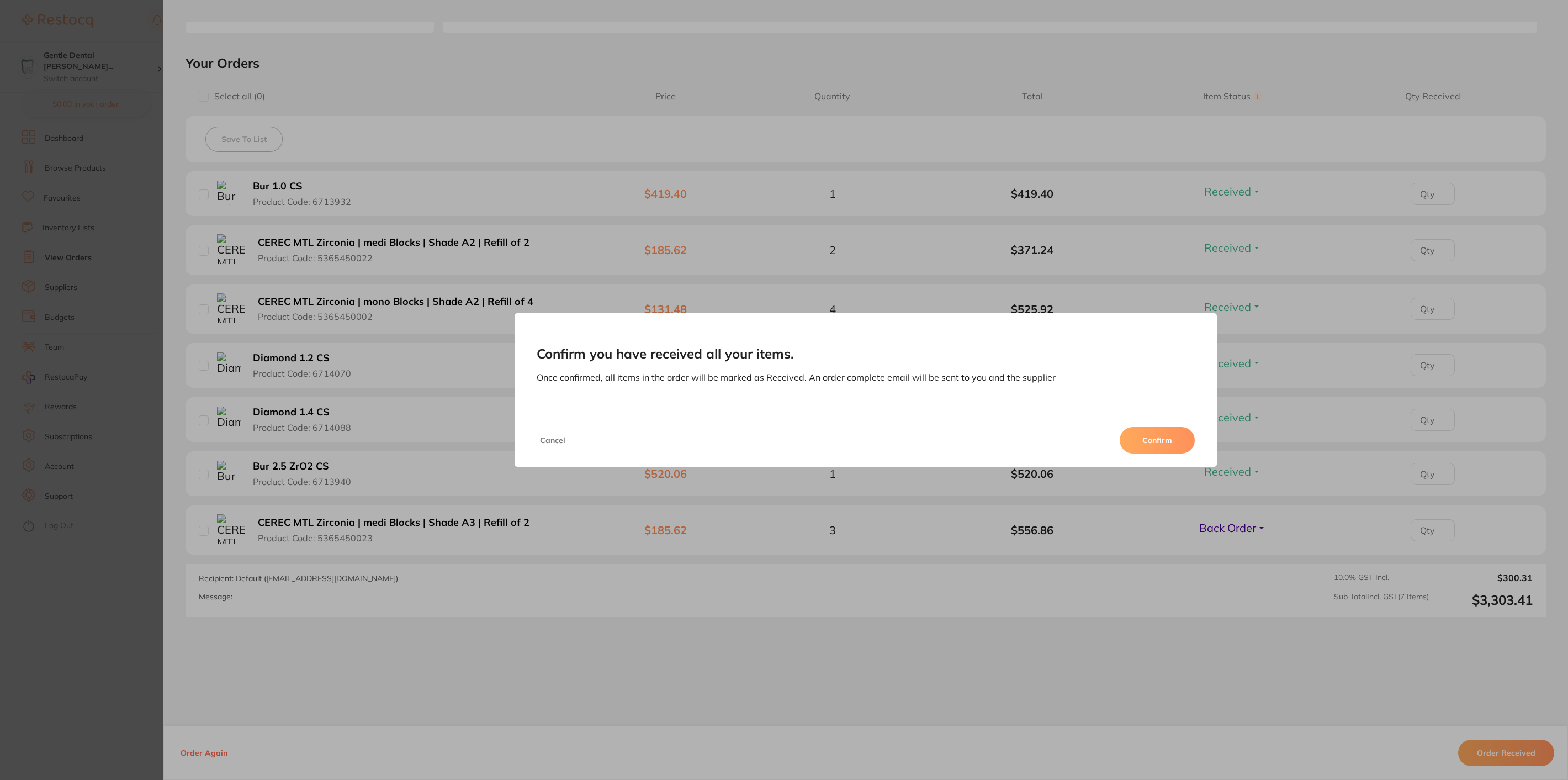
click at [1133, 442] on button "Confirm" at bounding box center [1157, 440] width 75 height 26
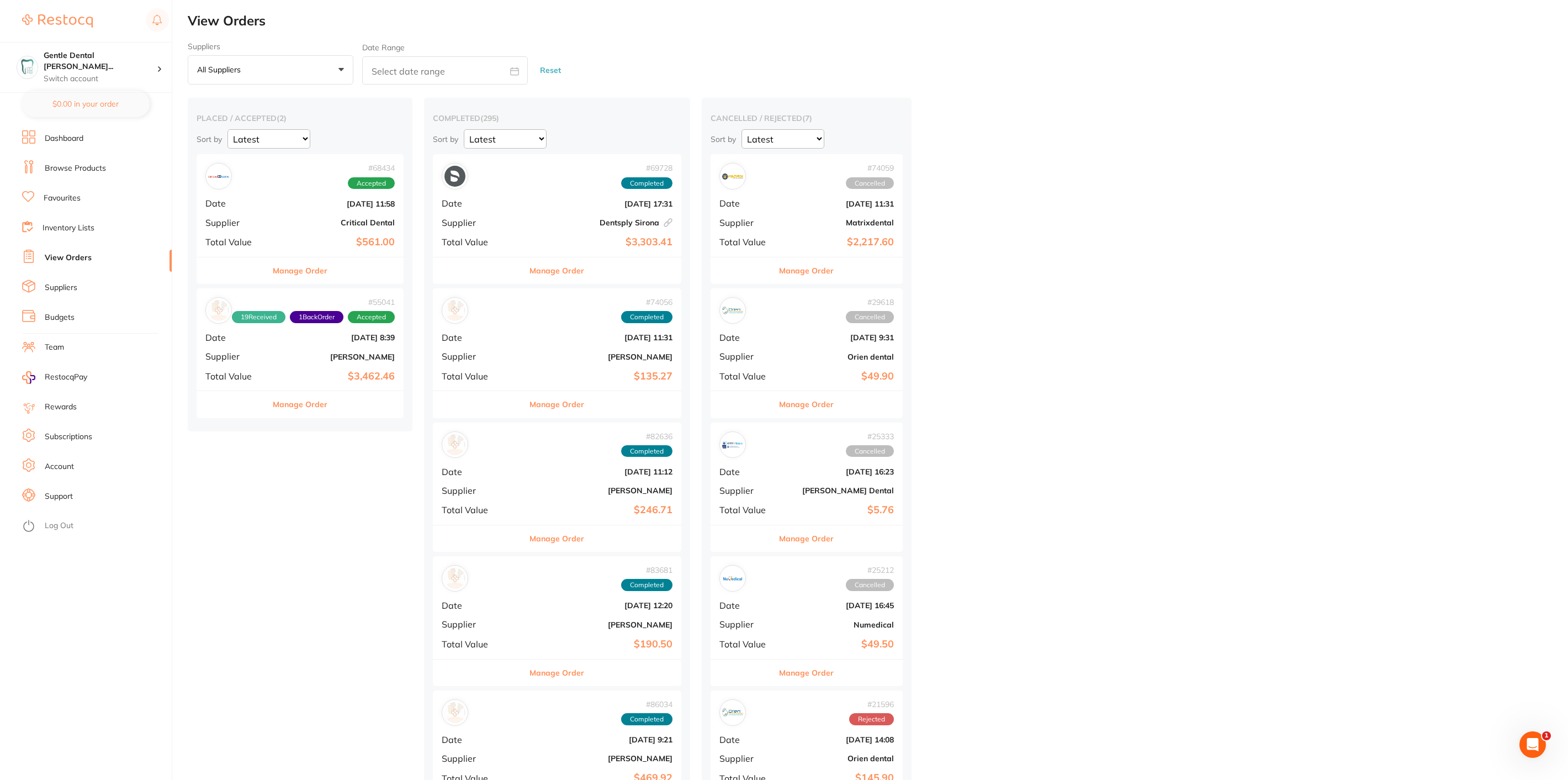
click at [298, 274] on button "Manage Order" at bounding box center [300, 271] width 55 height 26
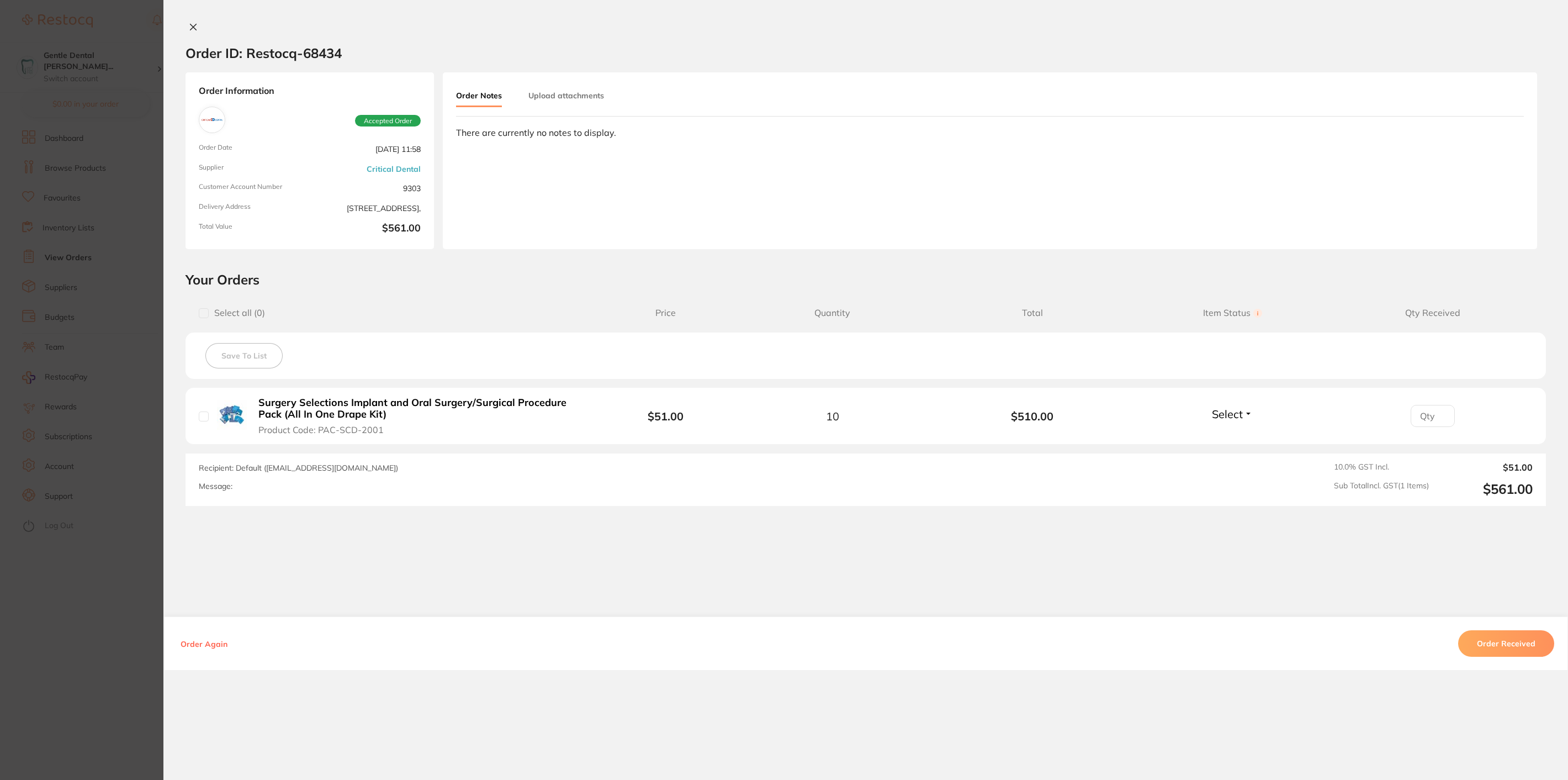
click at [1492, 644] on button "Order Received" at bounding box center [1506, 644] width 96 height 26
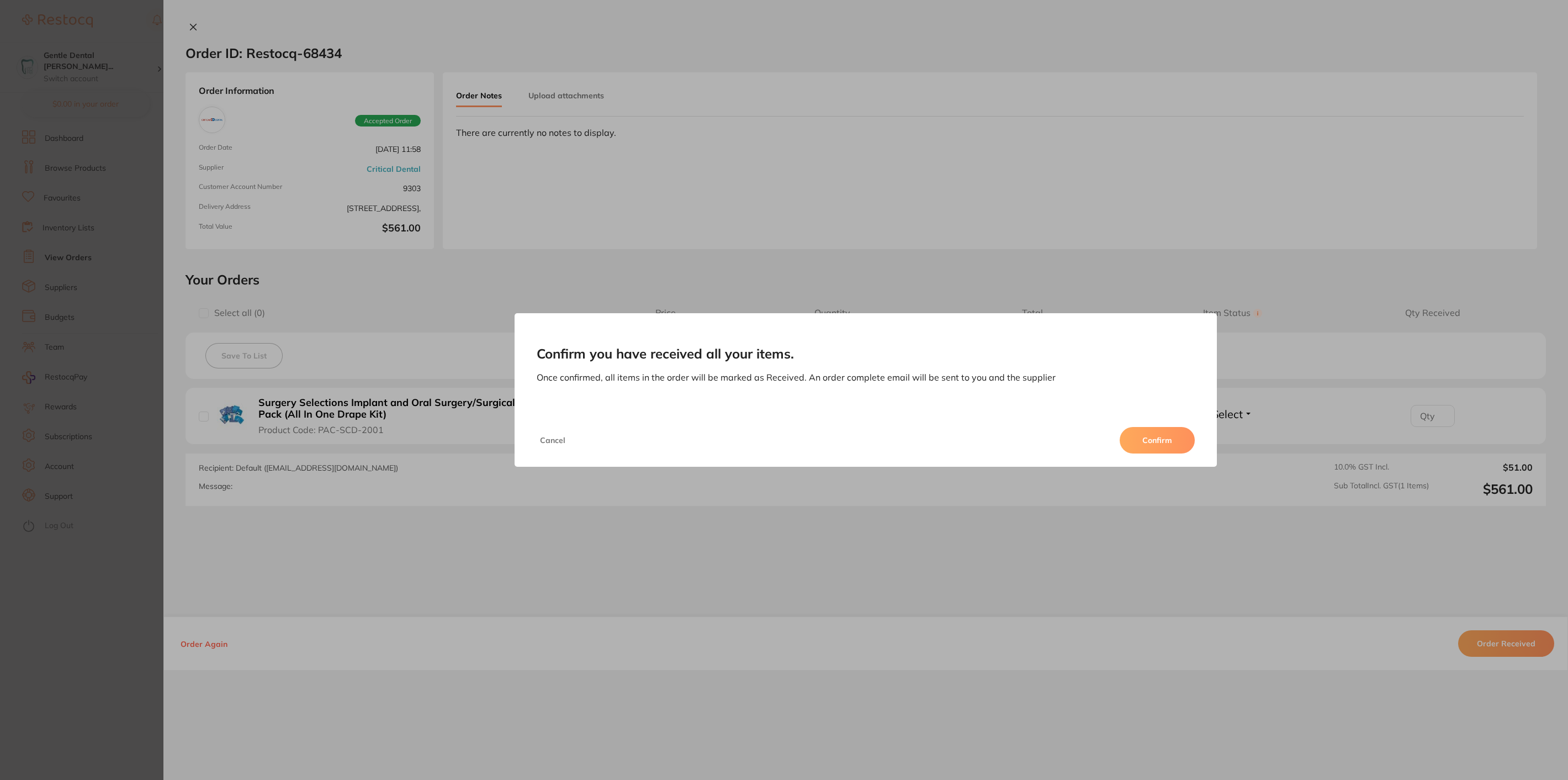
click at [1139, 446] on button "Confirm" at bounding box center [1157, 440] width 75 height 26
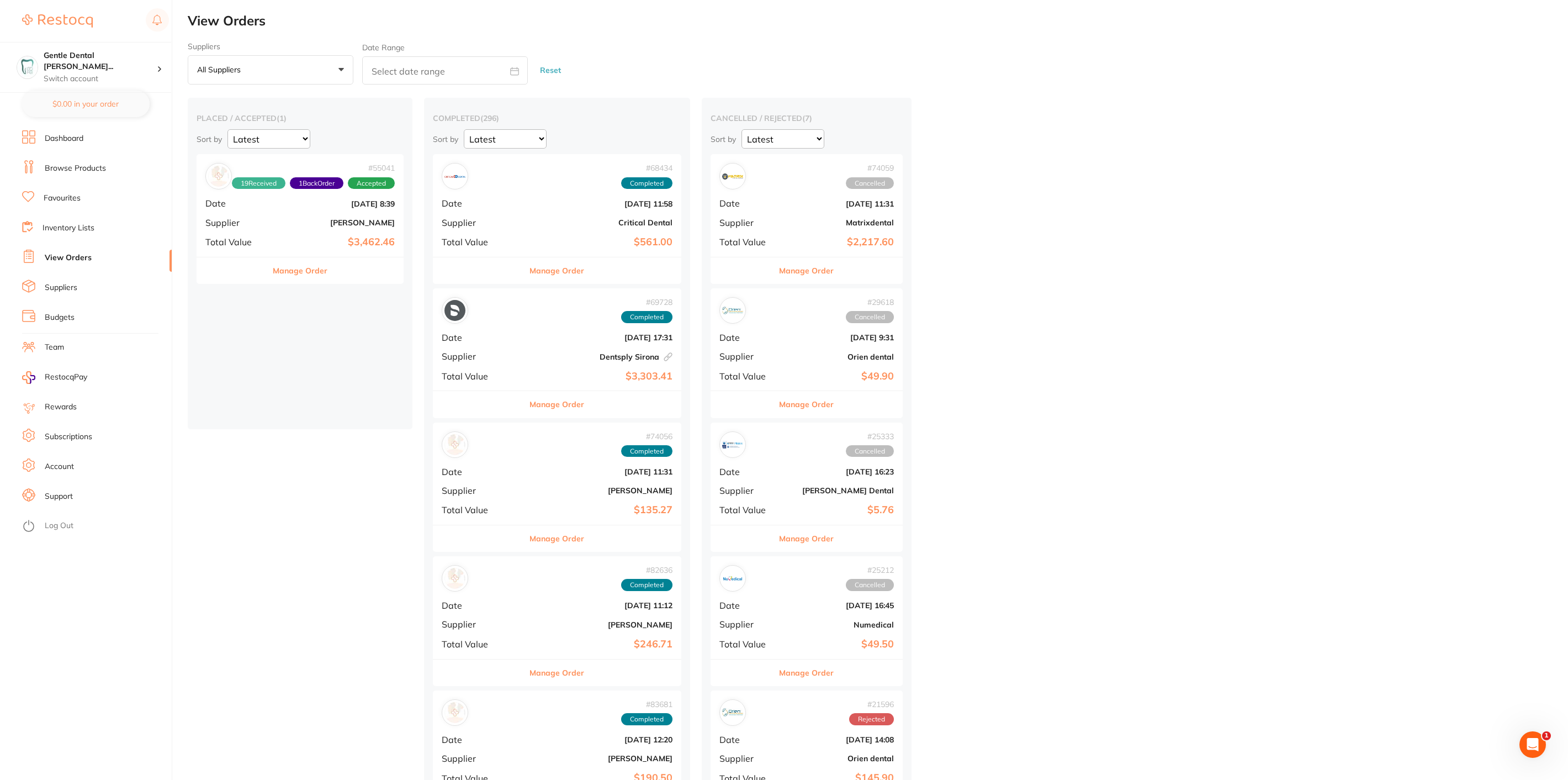
click at [299, 278] on button "Manage Order" at bounding box center [300, 271] width 55 height 26
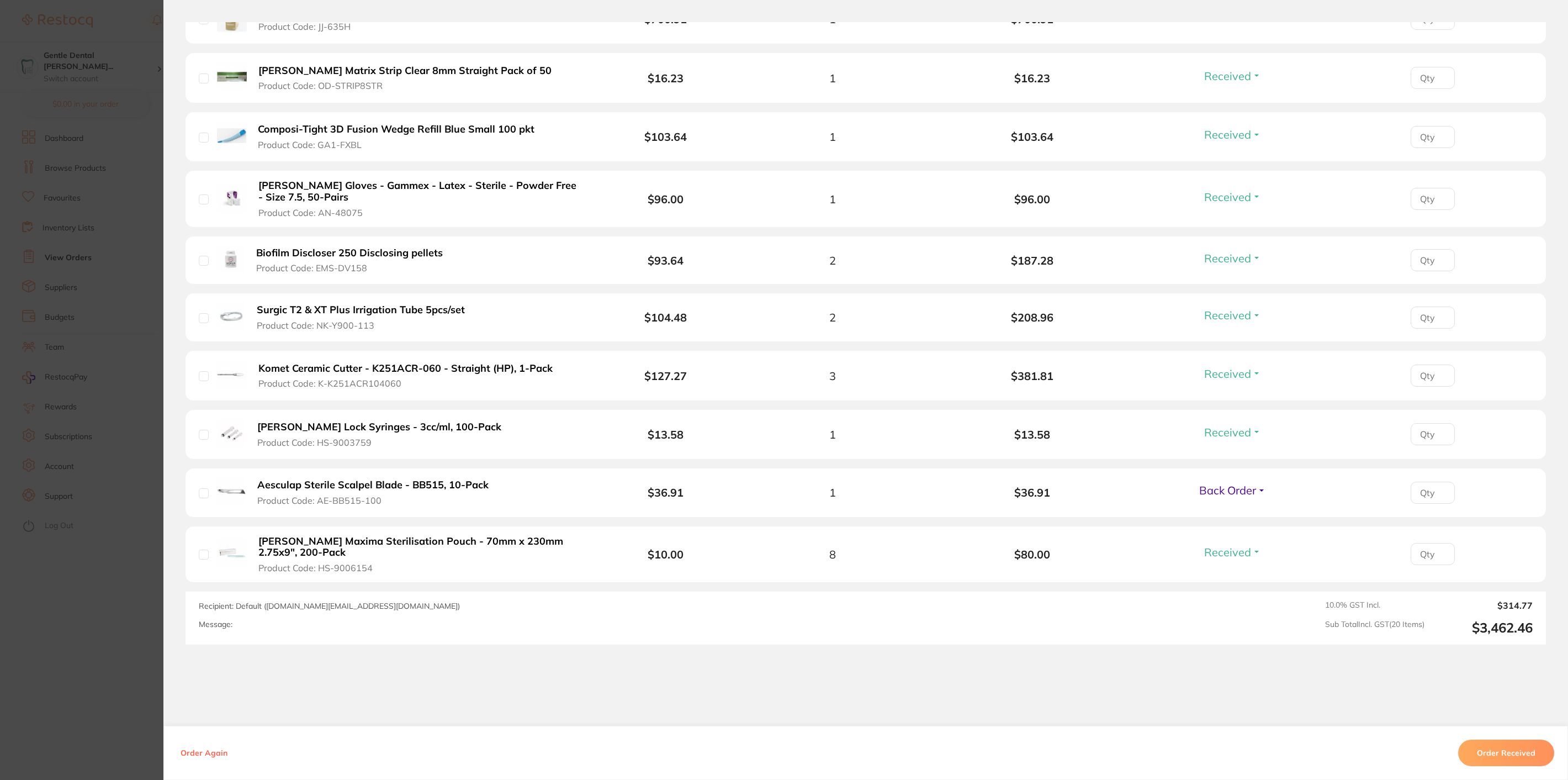
scroll to position [1025, 0]
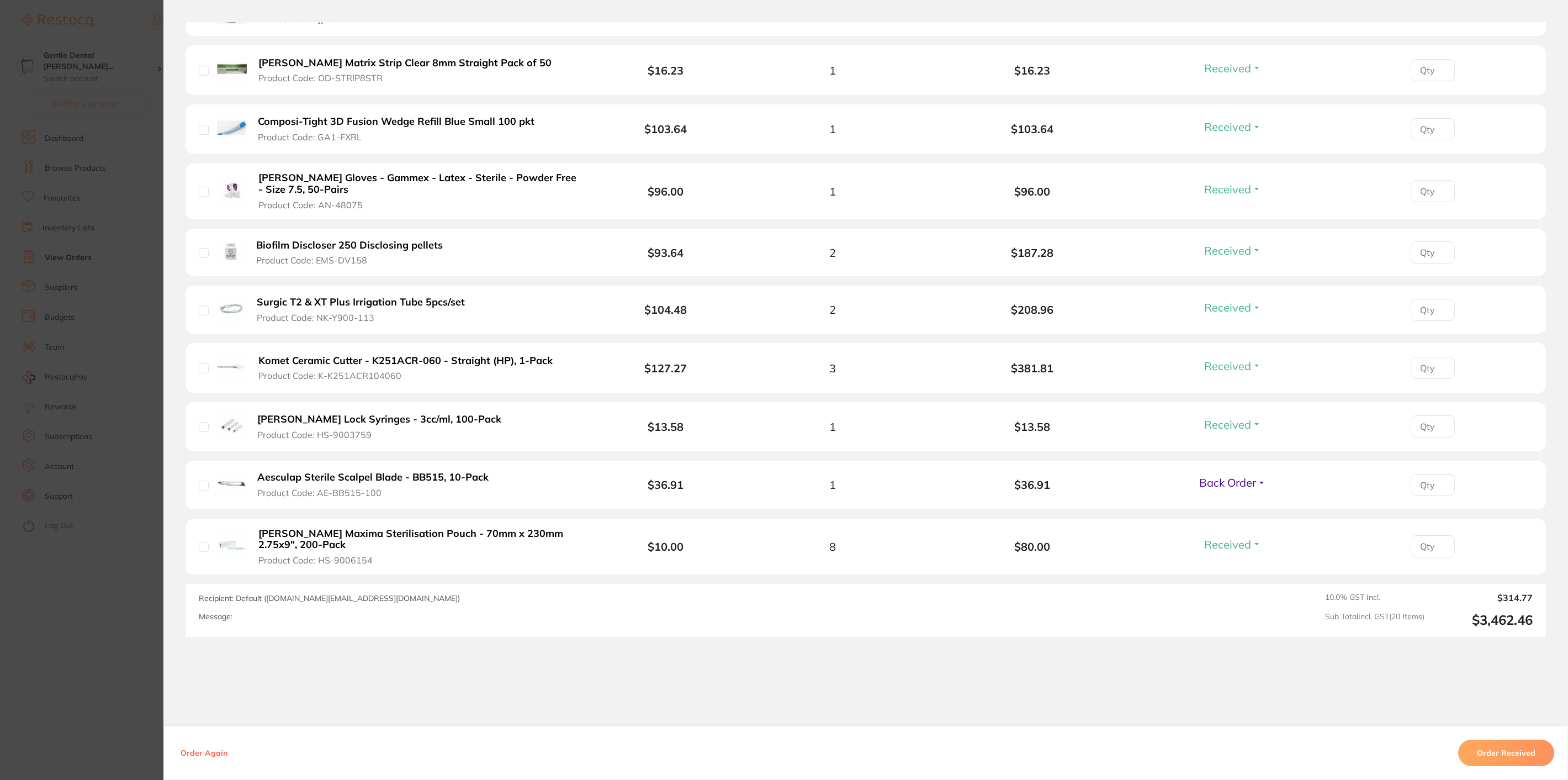
click at [1504, 757] on button "Order Received" at bounding box center [1506, 753] width 96 height 26
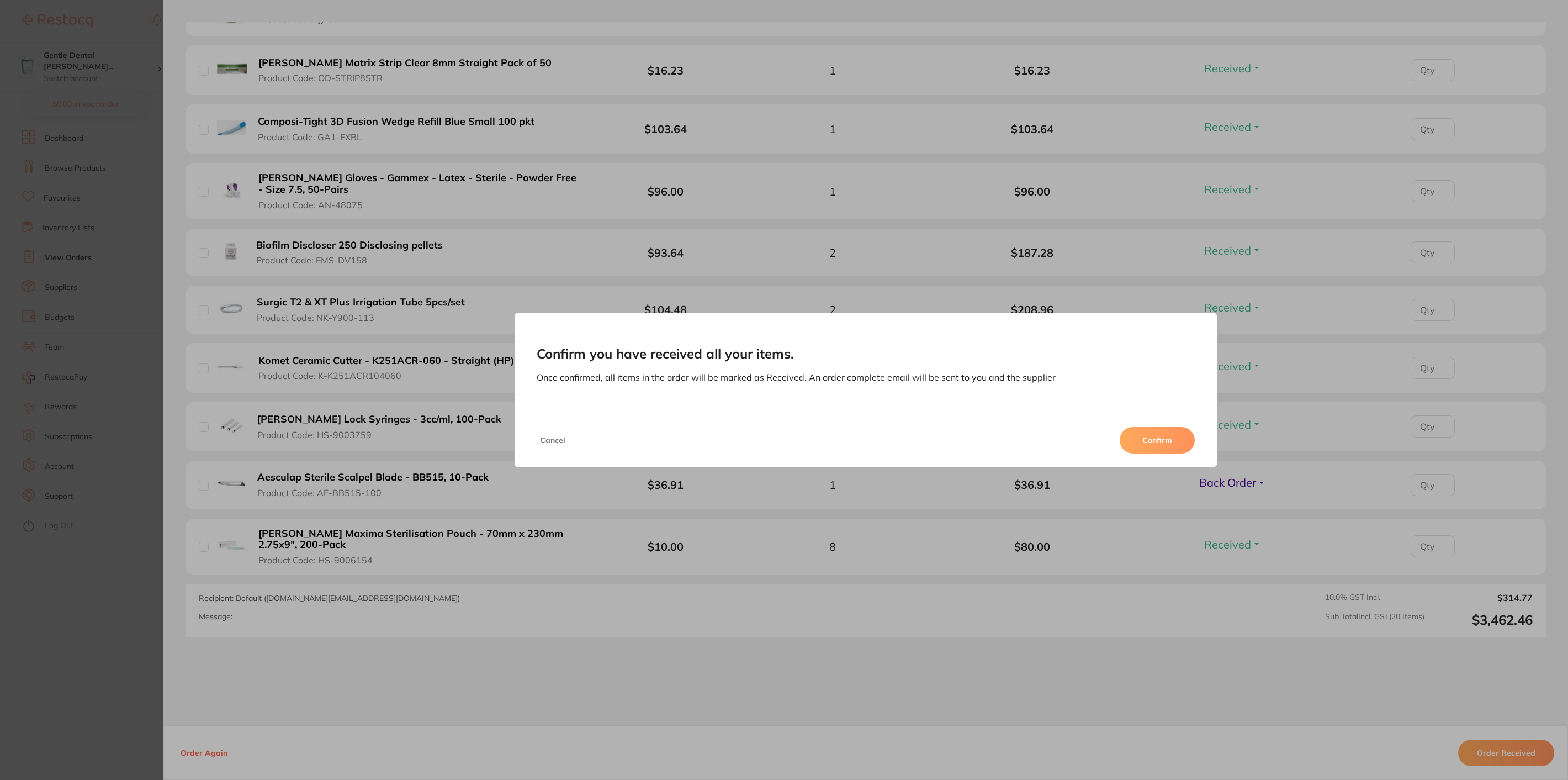
click at [1154, 435] on button "Confirm" at bounding box center [1157, 440] width 75 height 26
